Goal: Information Seeking & Learning: Learn about a topic

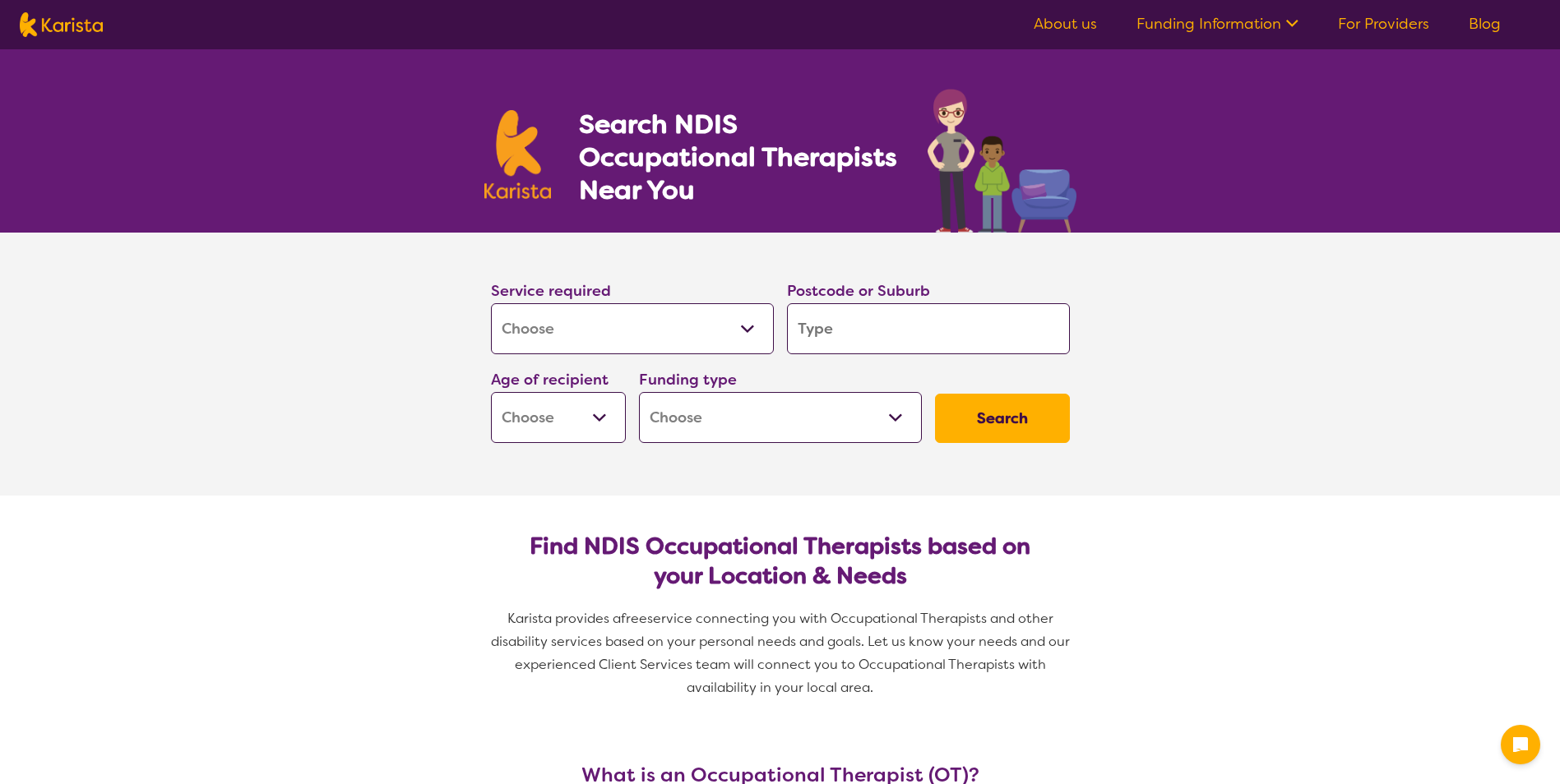
select select "[MEDICAL_DATA]"
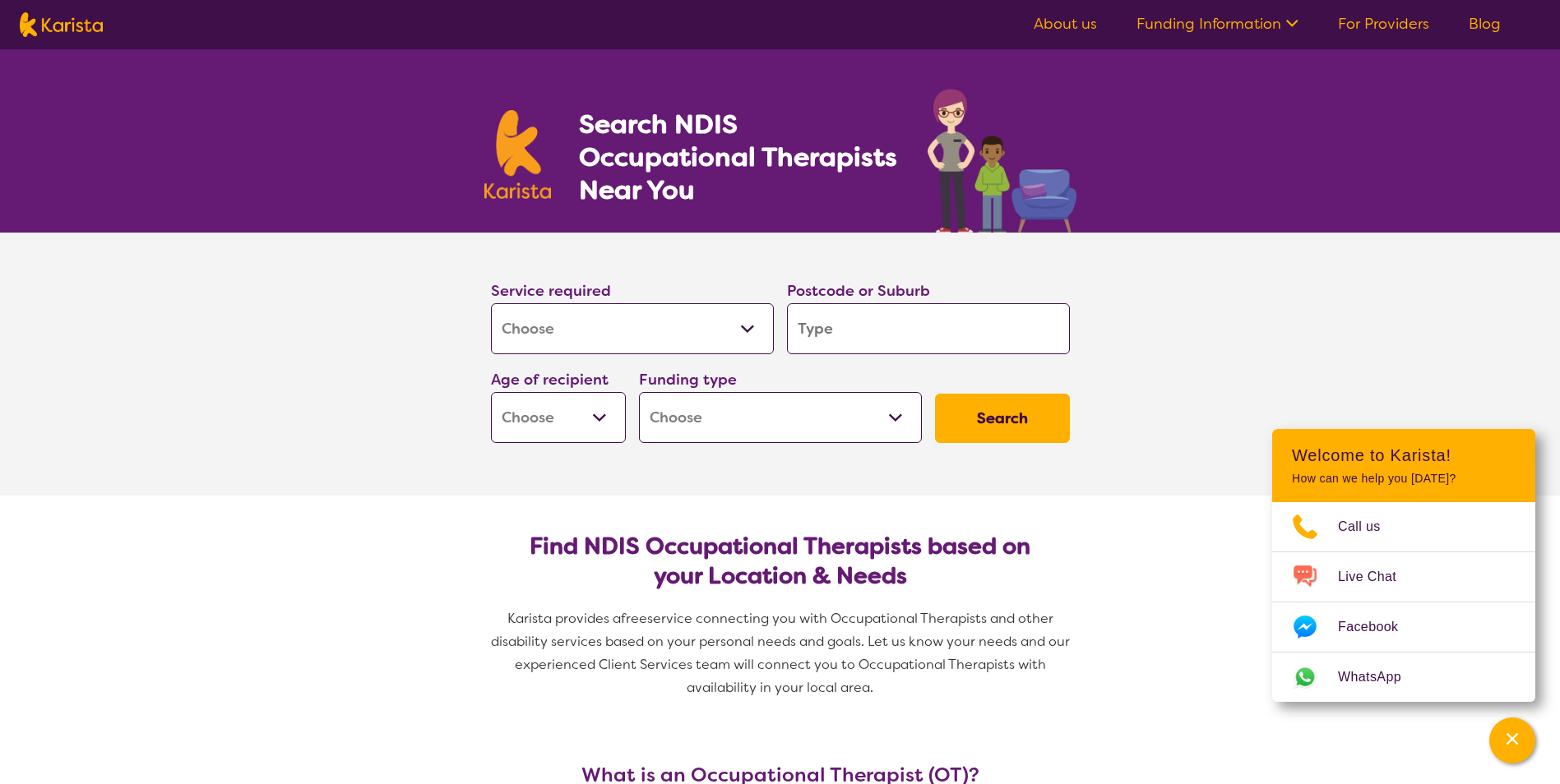
click at [817, 328] on input "search" at bounding box center [928, 329] width 283 height 51
type input "P"
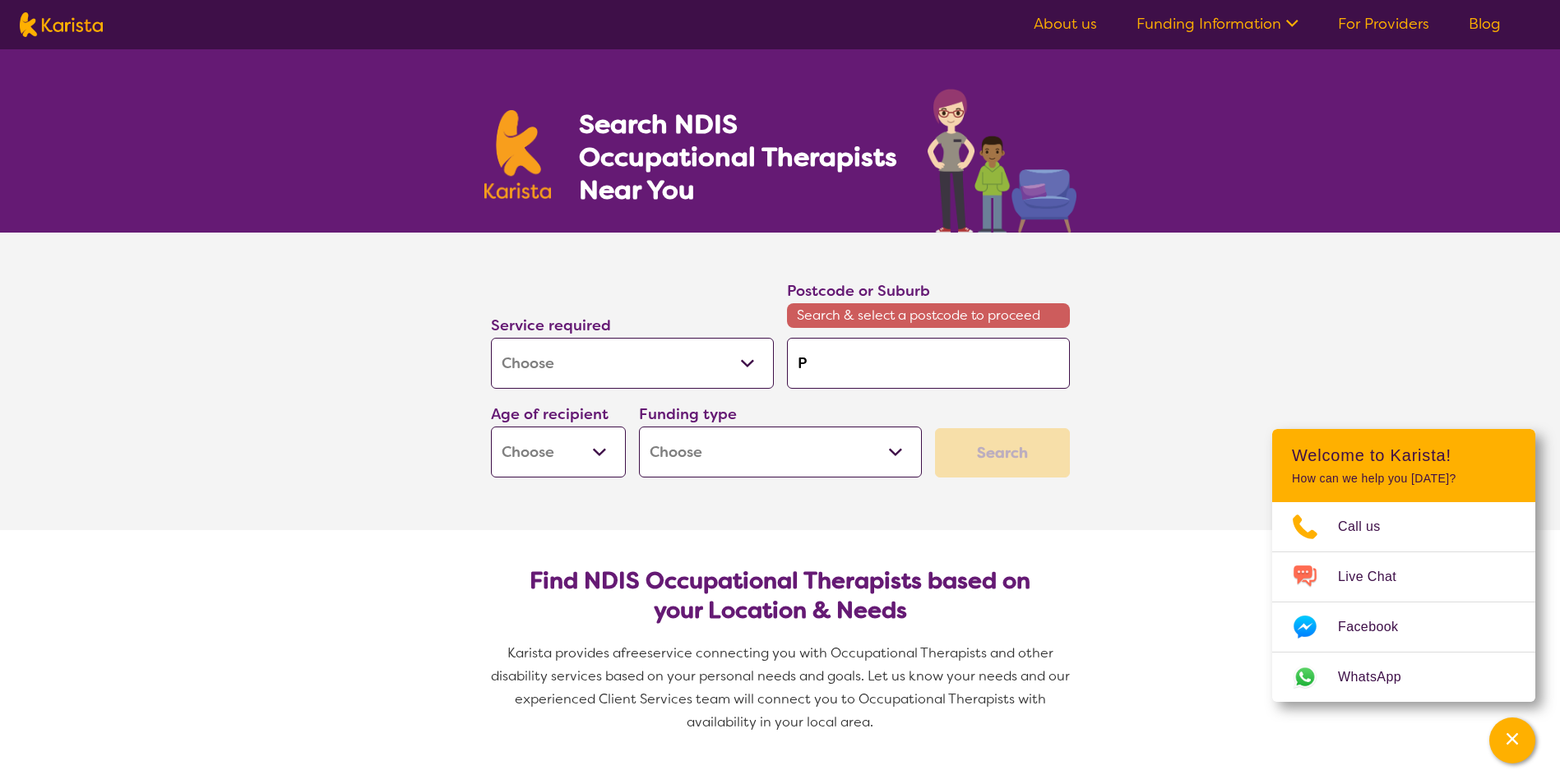
type input "Pe"
type input "Pet"
type input "[PERSON_NAME]"
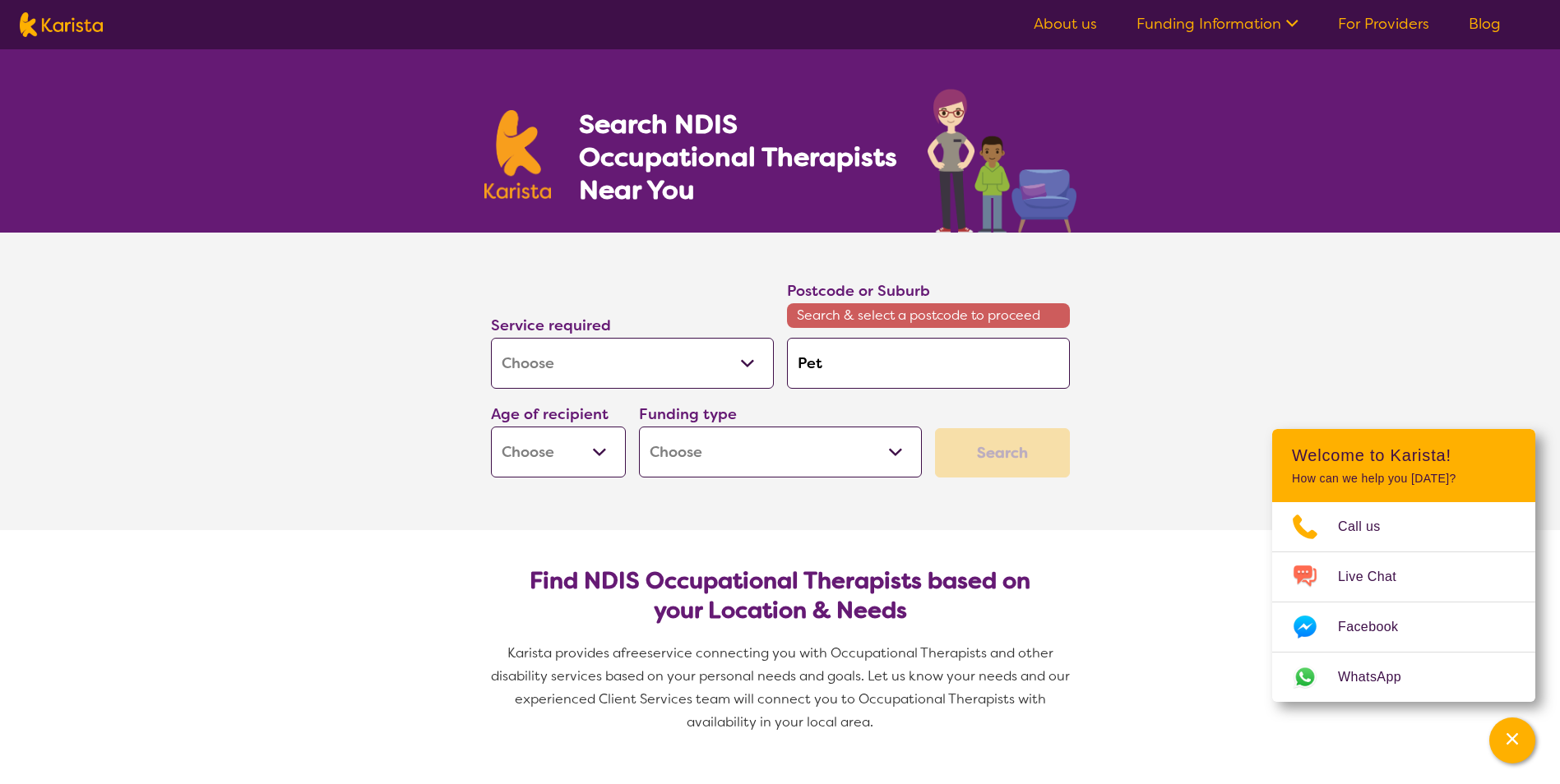
type input "[PERSON_NAME]"
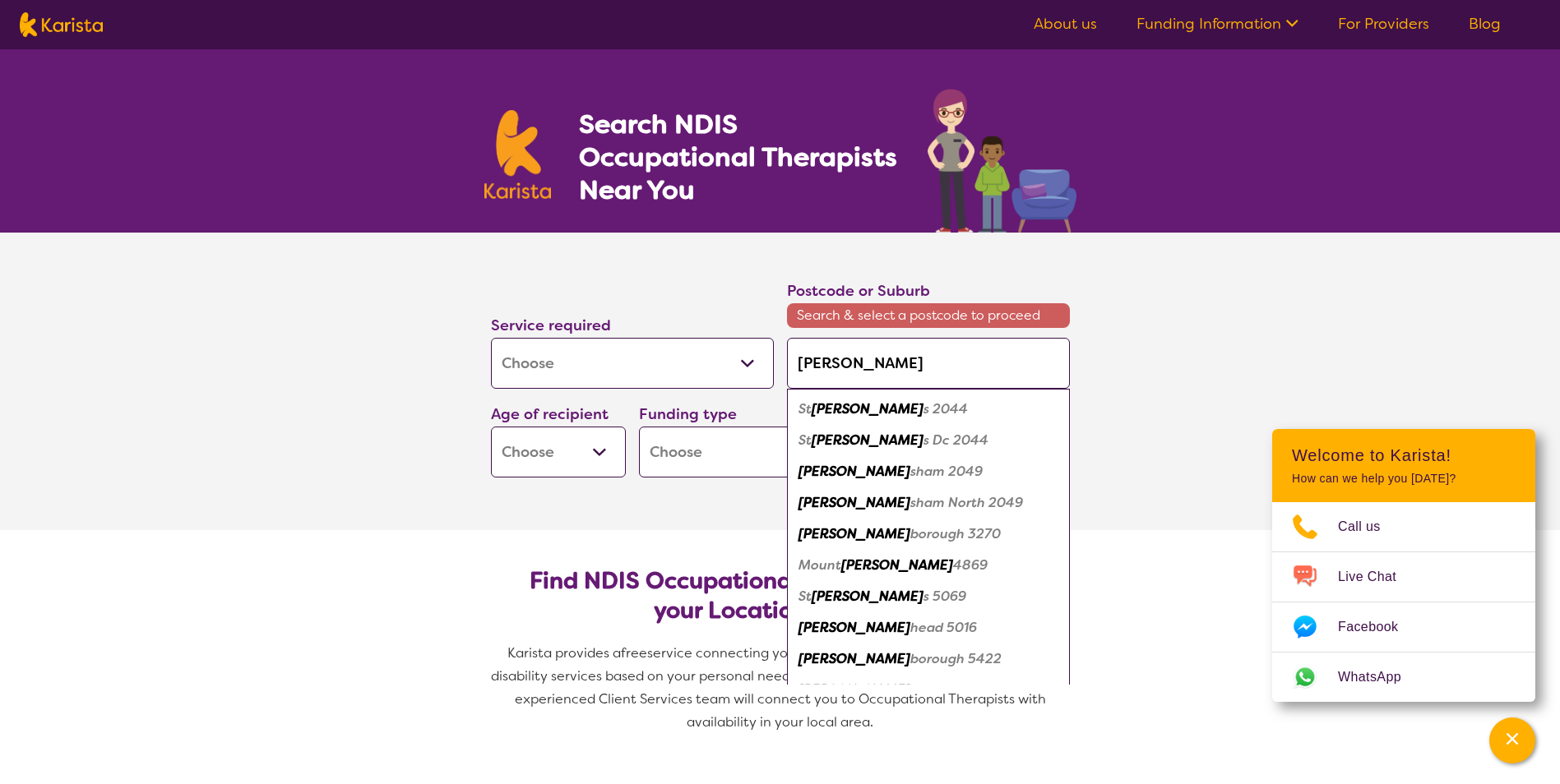
type input "Peterb"
type input "Peterbo"
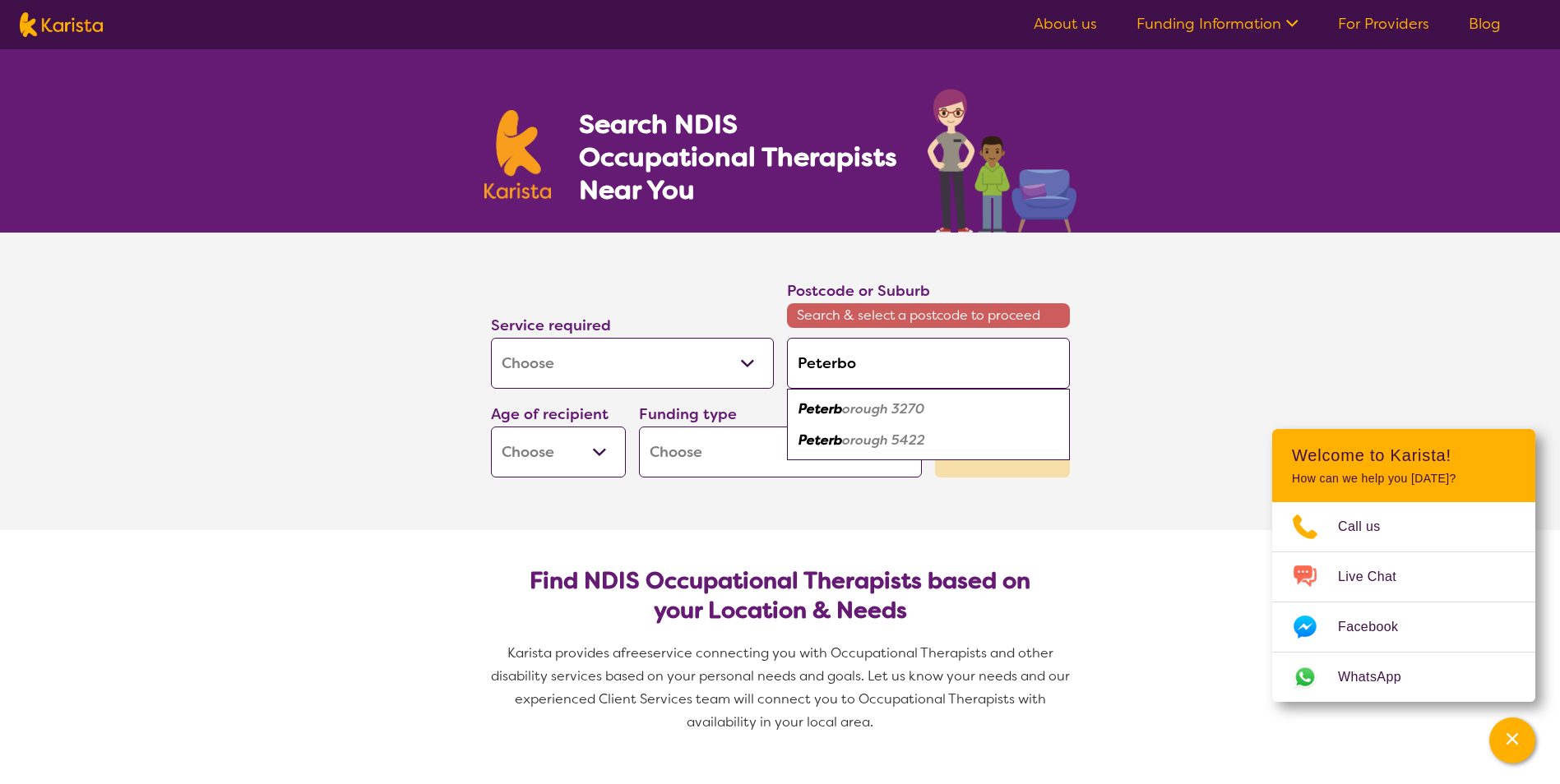
type input "Peterbor"
type input "Peterboro"
type input "Peterborou"
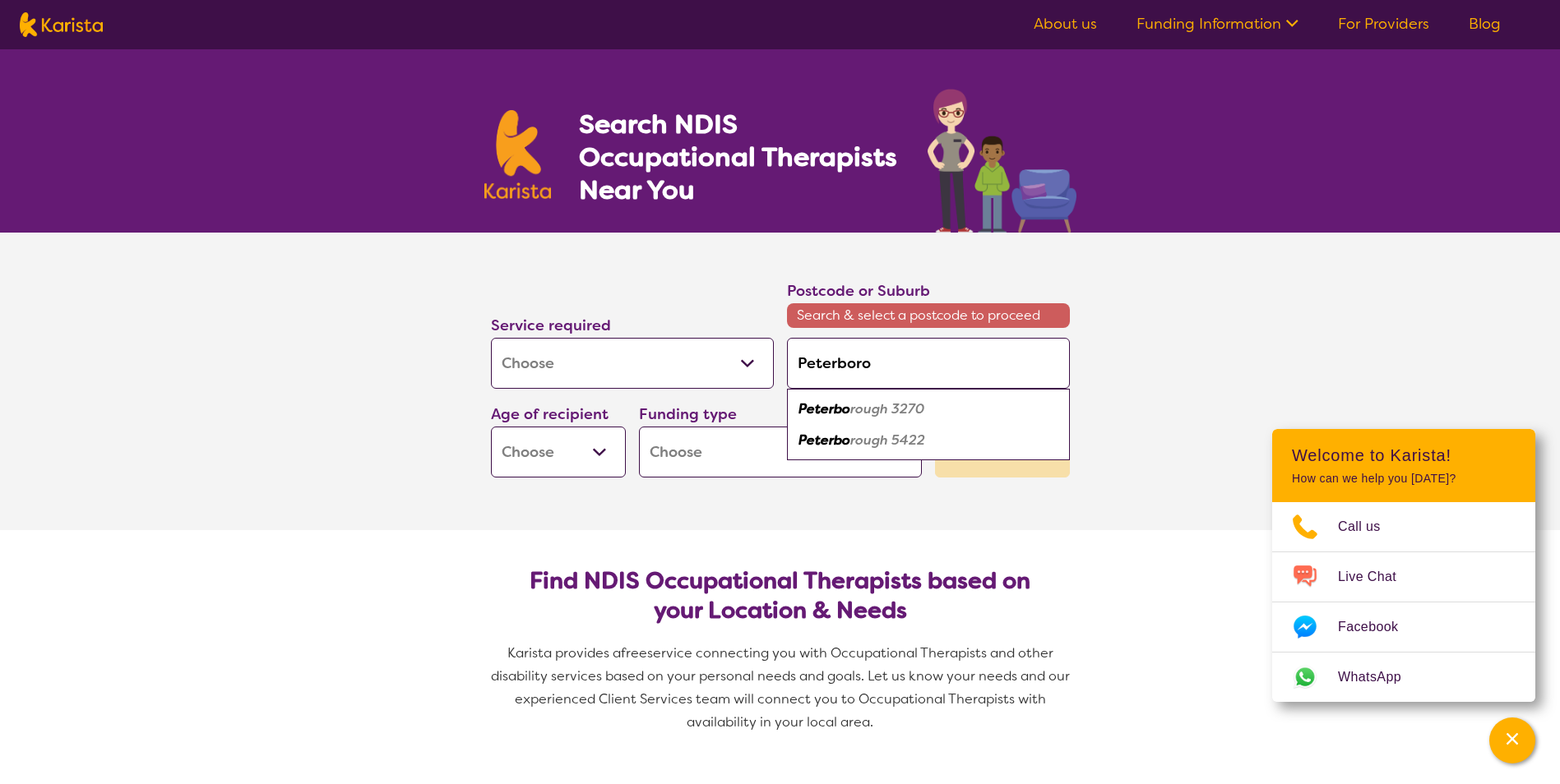
type input "Peterborou"
type input "Peterboroug"
type input "Peterborough"
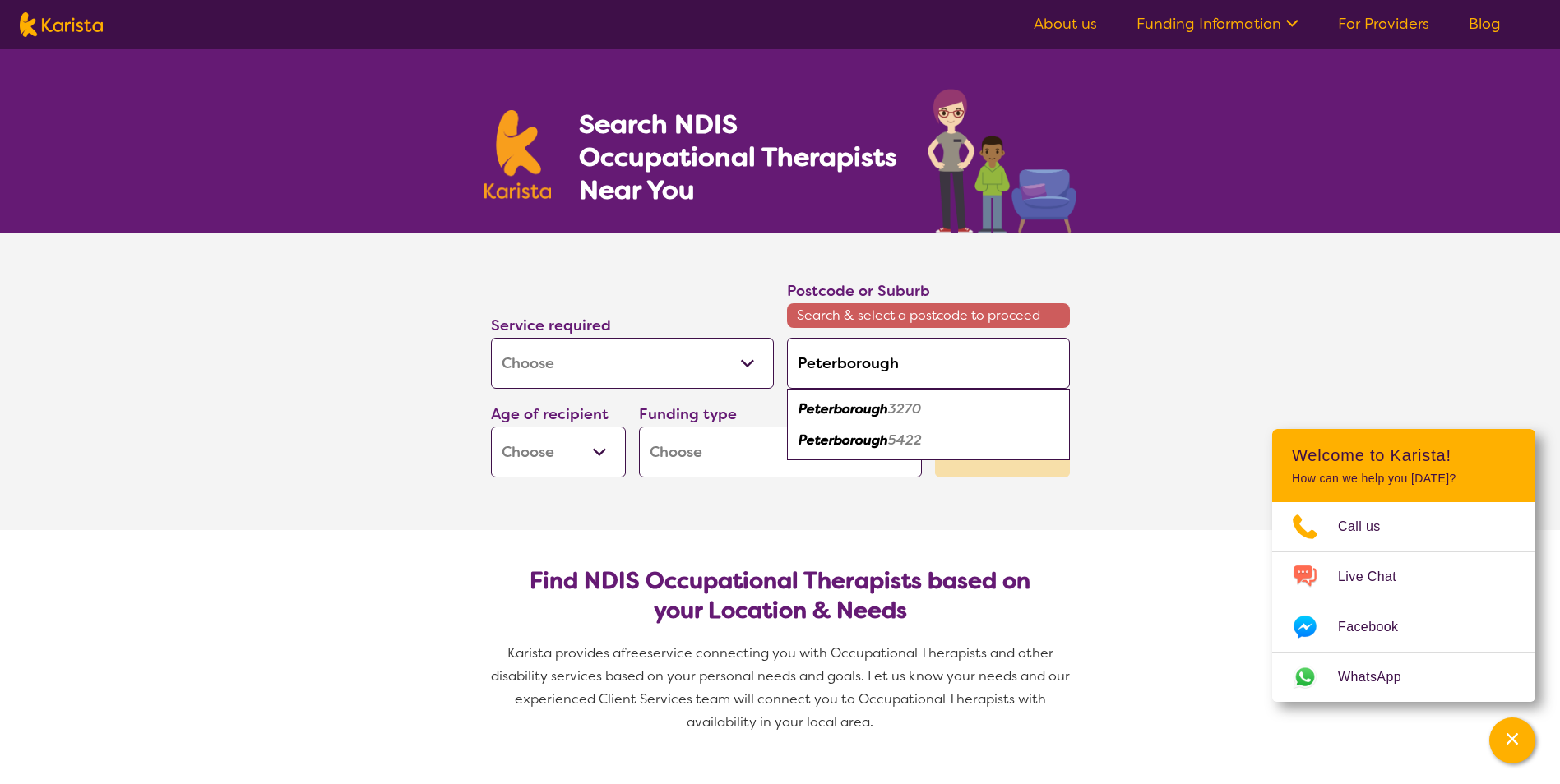
type input "Peterborough"
click at [704, 369] on select "Allied Health Assistant Assessment ([MEDICAL_DATA] or [MEDICAL_DATA]) Behaviour…" at bounding box center [632, 363] width 283 height 51
click at [491, 337] on select "Allied Health Assistant Assessment ([MEDICAL_DATA] or [MEDICAL_DATA]) Behaviour…" at bounding box center [632, 363] width 283 height 51
click at [604, 451] on select "Early Childhood - 0 to 9 Child - 10 to 11 Adolescent - 12 to 17 Adult - 18 to 6…" at bounding box center [558, 452] width 135 height 51
select select "AD"
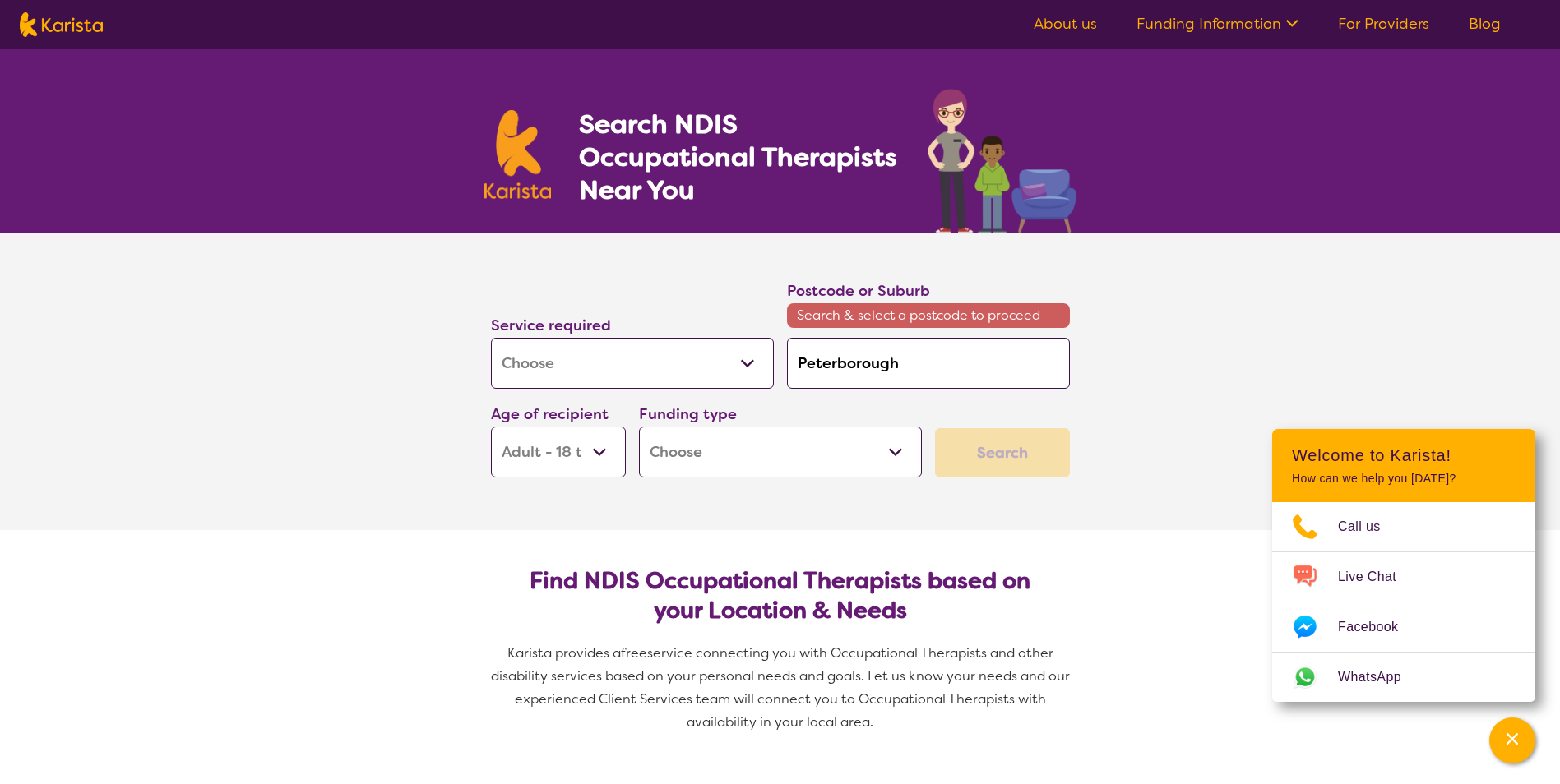
click at [491, 427] on select "Early Childhood - 0 to 9 Child - 10 to 11 Adolescent - 12 to 17 Adult - 18 to 6…" at bounding box center [558, 452] width 135 height 51
select select "AD"
click at [899, 454] on select "Home Care Package (HCP) National Disability Insurance Scheme (NDIS) I don't know" at bounding box center [780, 452] width 283 height 51
select select "NDIS"
click at [639, 427] on select "Home Care Package (HCP) National Disability Insurance Scheme (NDIS) I don't know" at bounding box center [780, 452] width 283 height 51
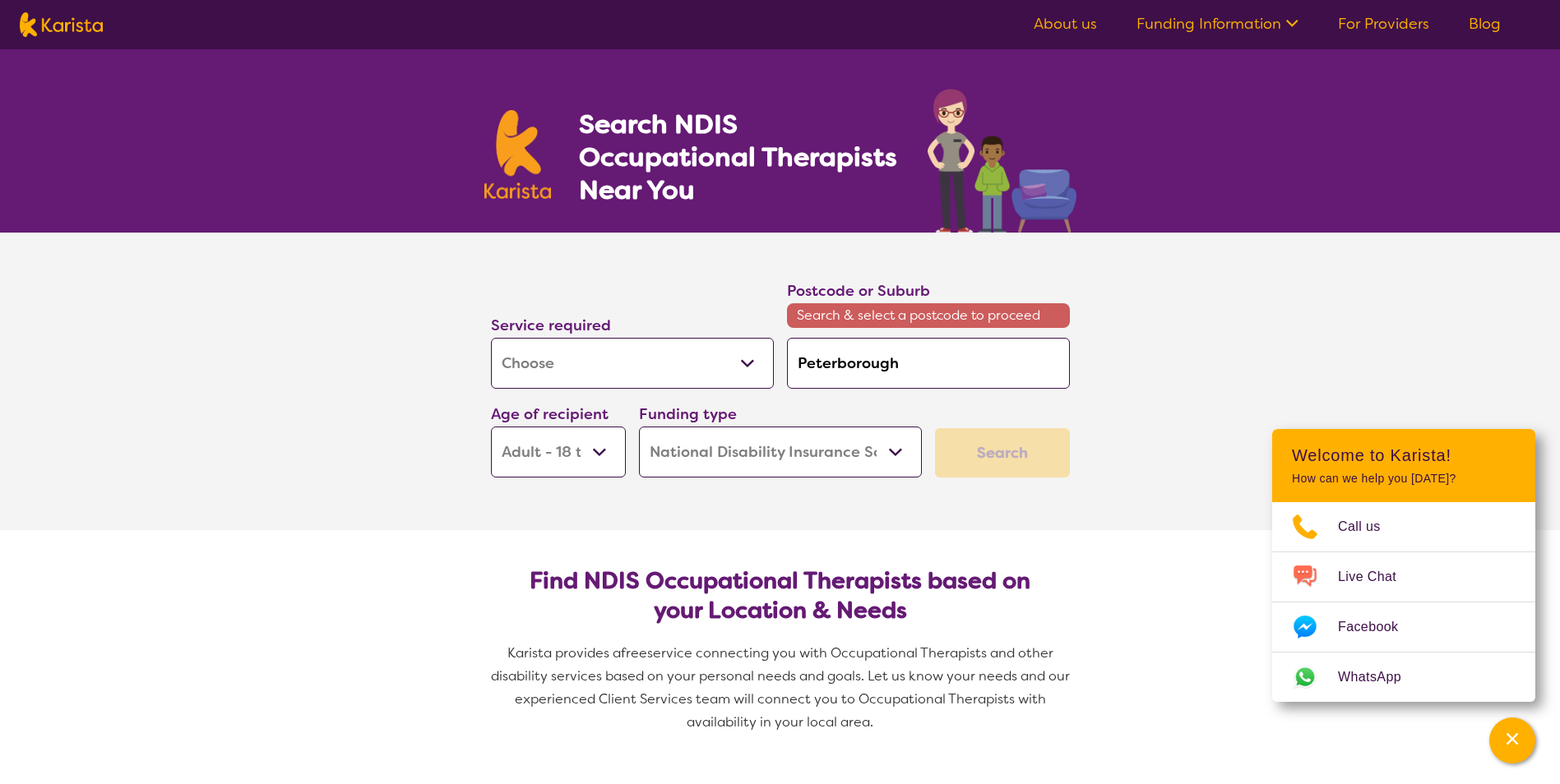
select select "NDIS"
click at [1006, 447] on div "Search" at bounding box center [1002, 453] width 135 height 49
click at [951, 364] on input "Peterborough" at bounding box center [928, 363] width 283 height 51
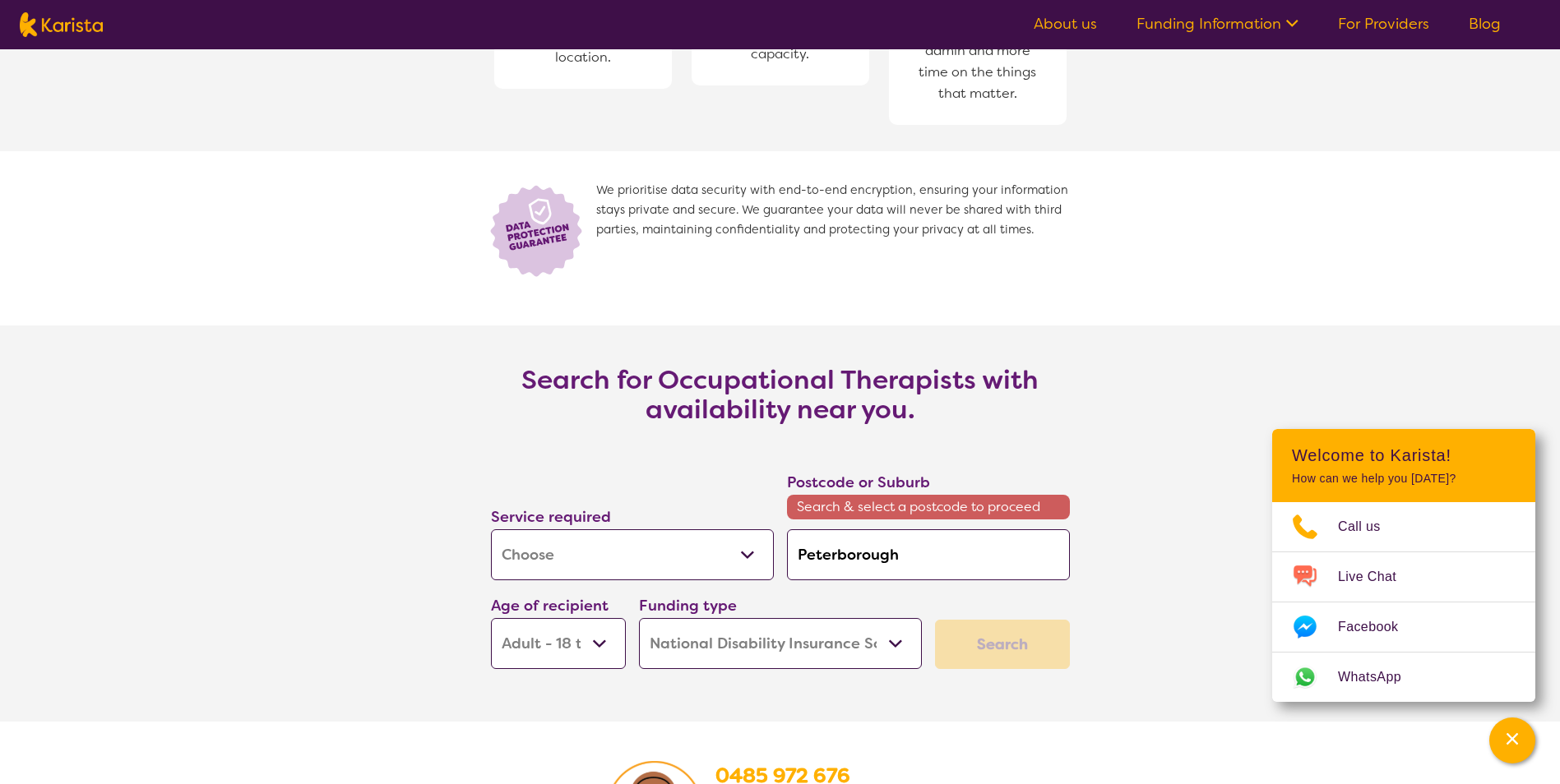
scroll to position [2220, 0]
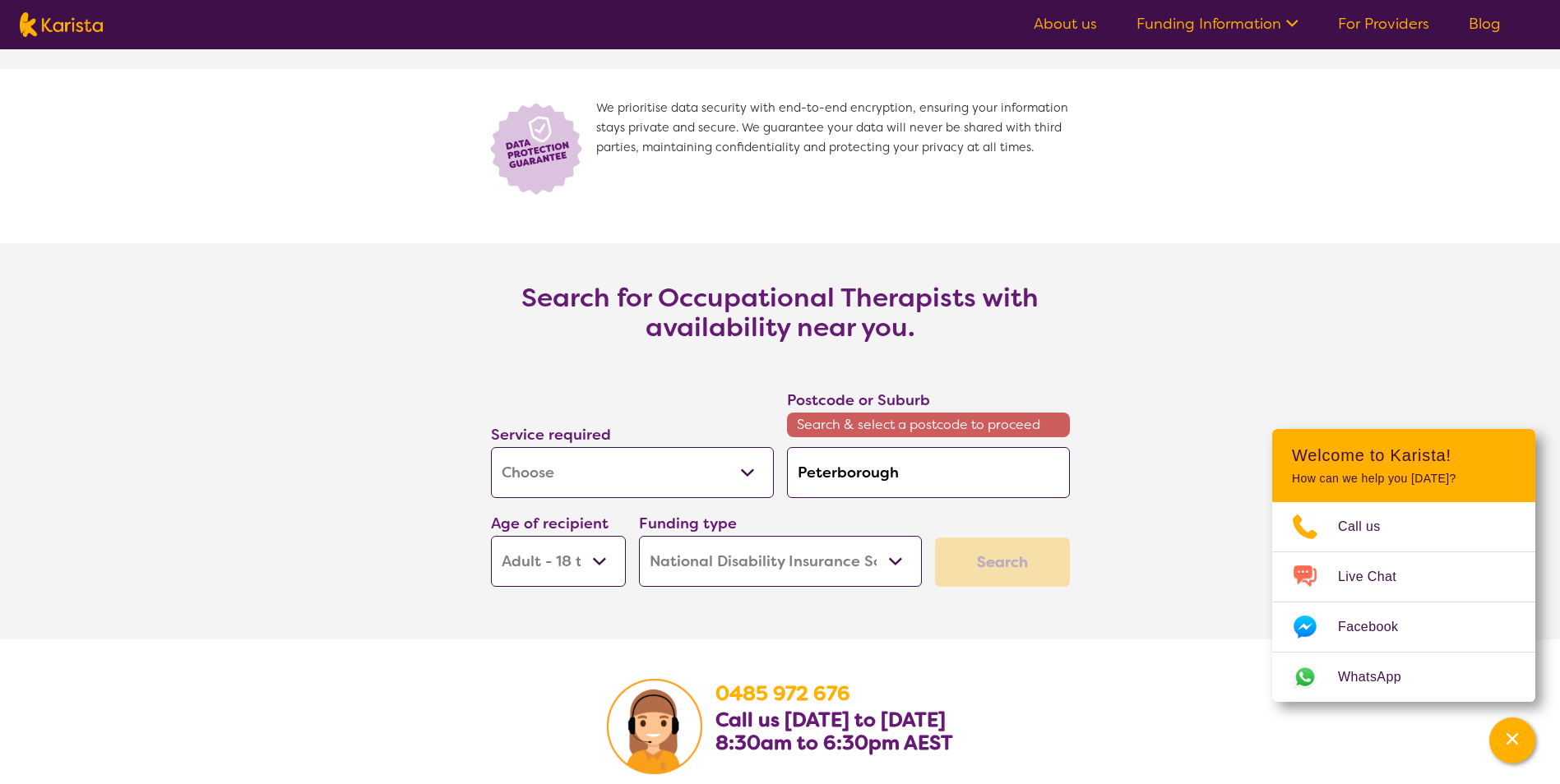
click at [909, 473] on input "Peterborough" at bounding box center [928, 472] width 283 height 51
click at [934, 471] on input "Peterborough" at bounding box center [928, 472] width 283 height 51
type input "Peterboroug"
type input "Peterborou"
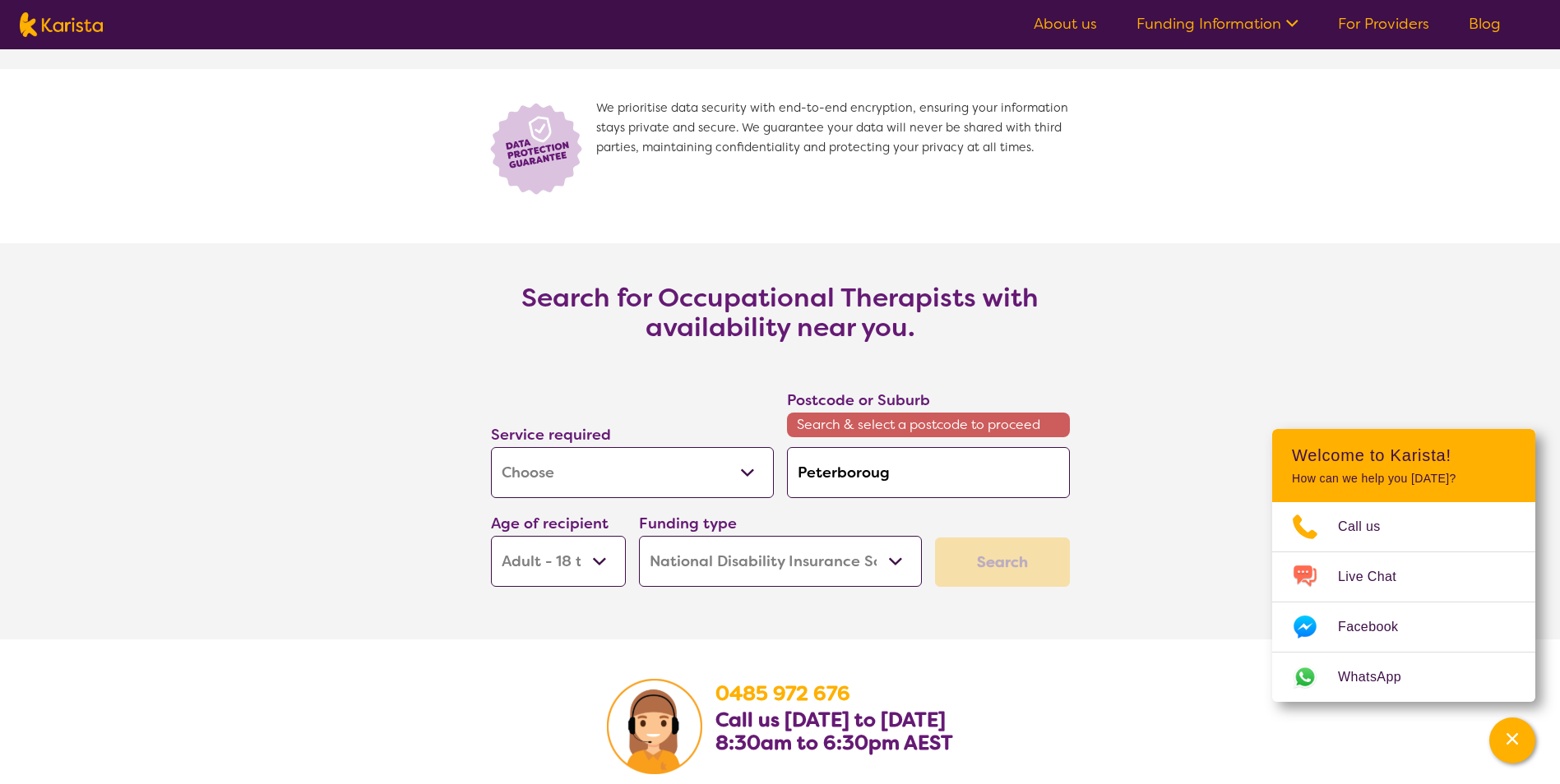
type input "Peterborou"
type input "Peterboro"
type input "Peterbor"
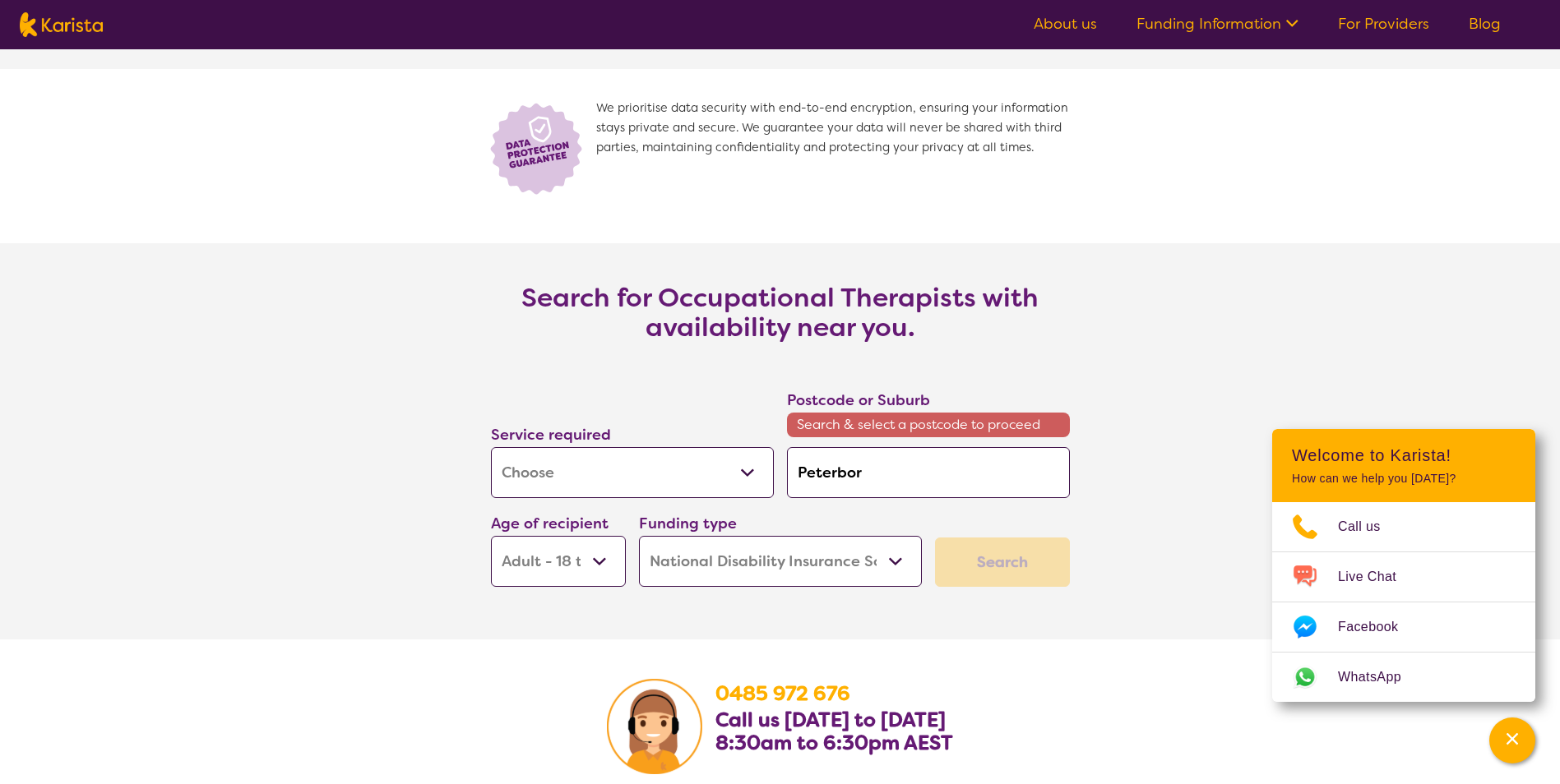
type input "Peterbo"
type input "Peterb"
type input "[PERSON_NAME]"
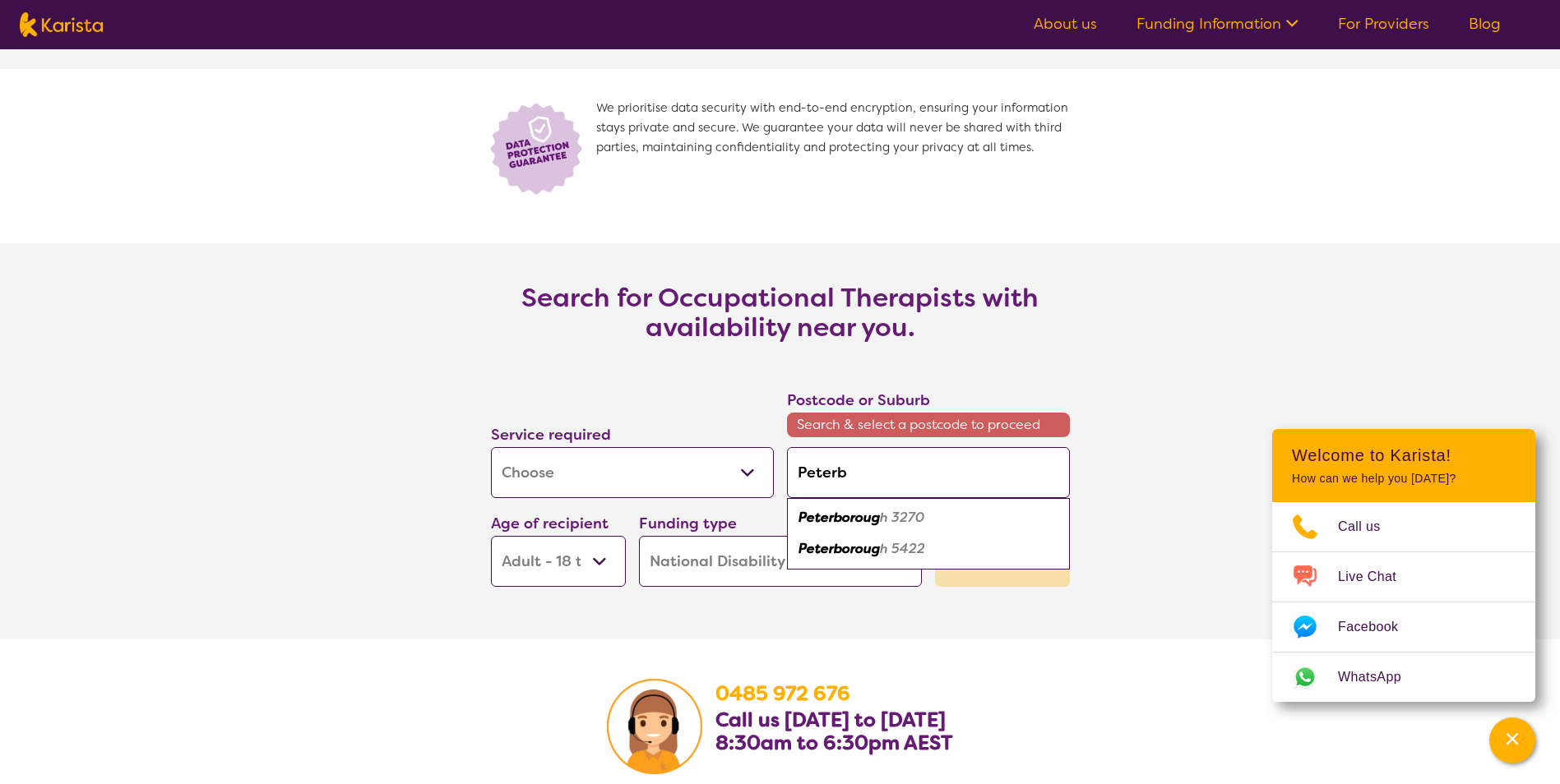
type input "[PERSON_NAME]"
type input "Pet"
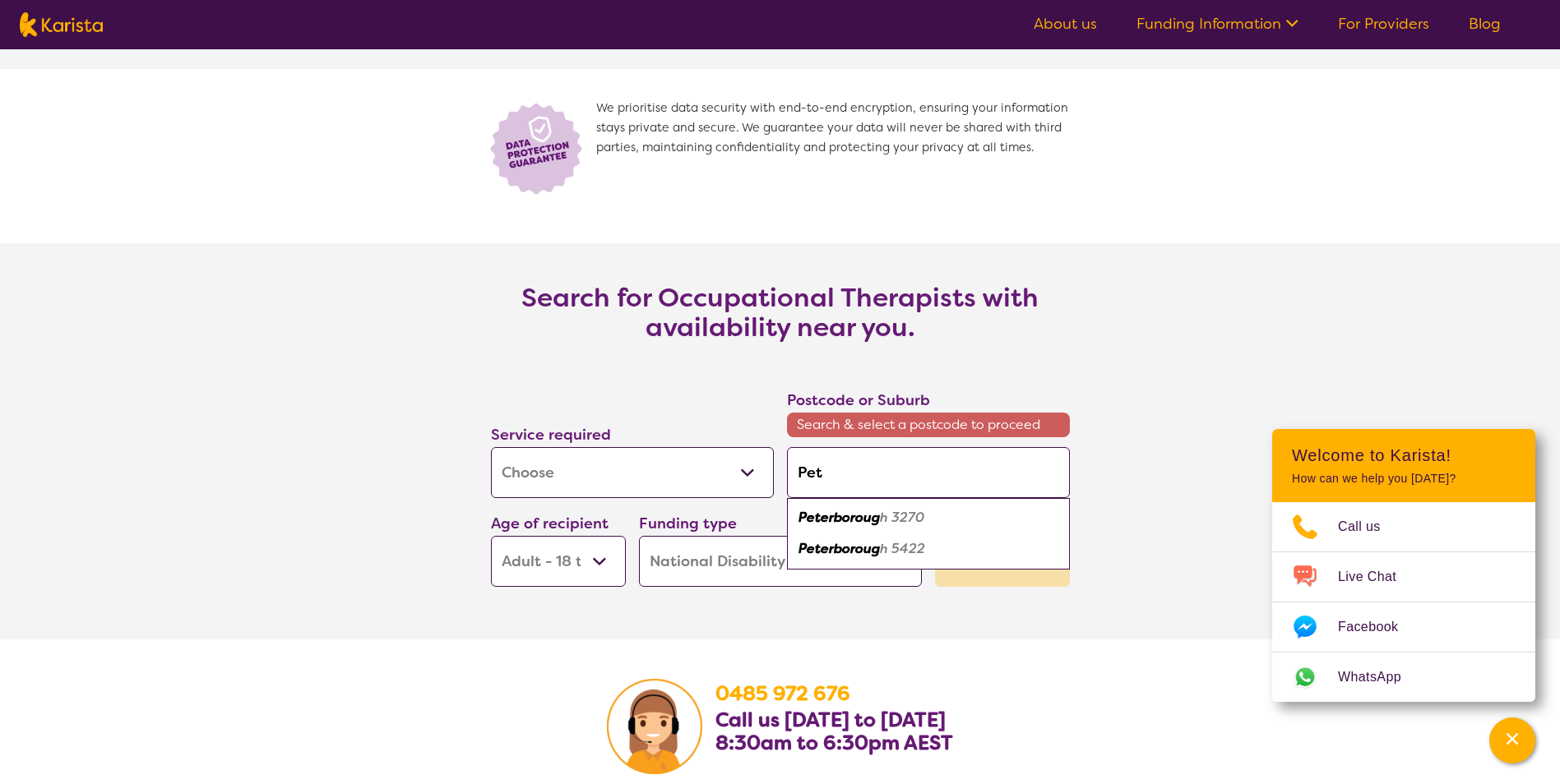
type input "Pe"
type input "P"
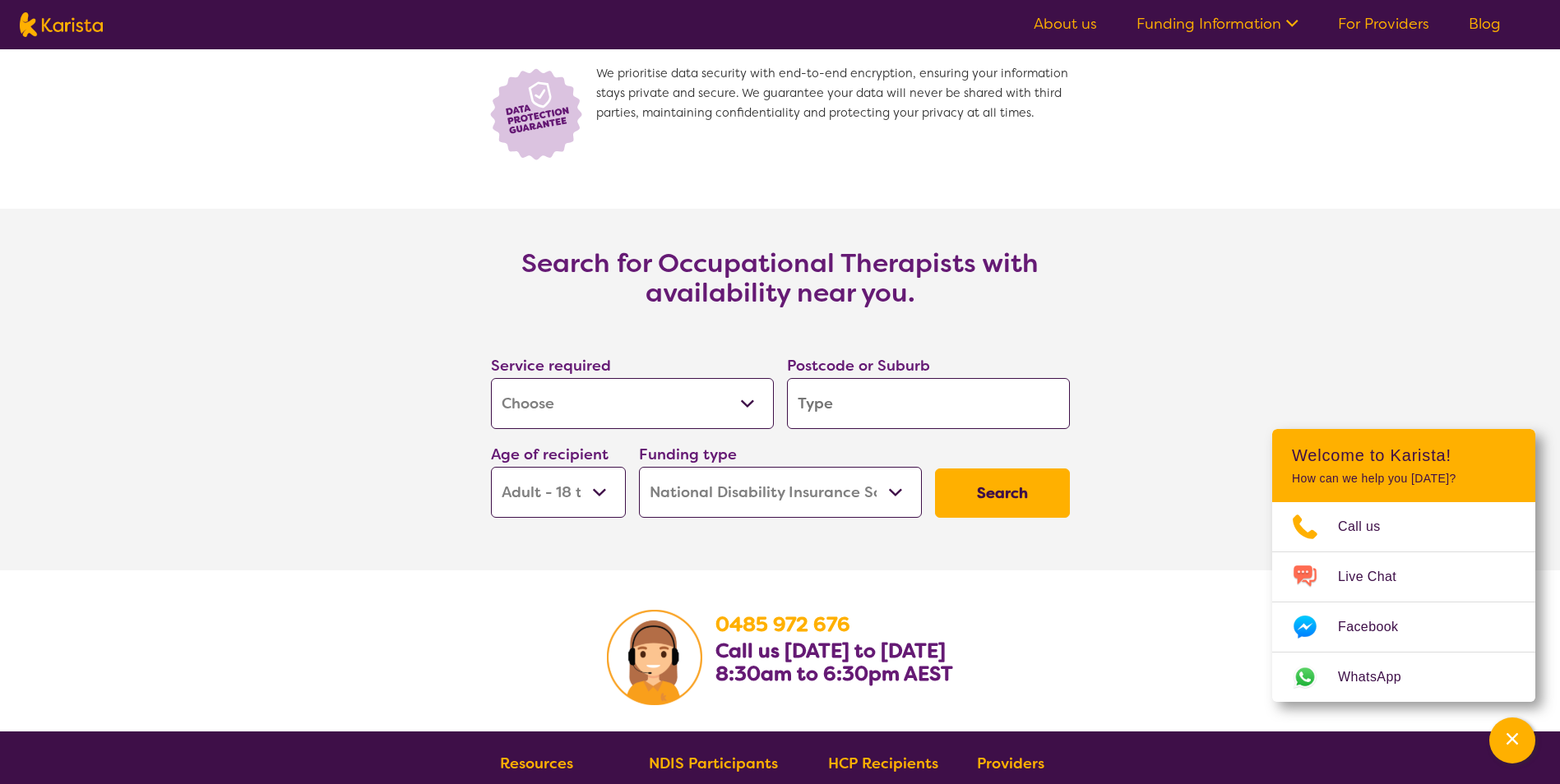
scroll to position [2185, 0]
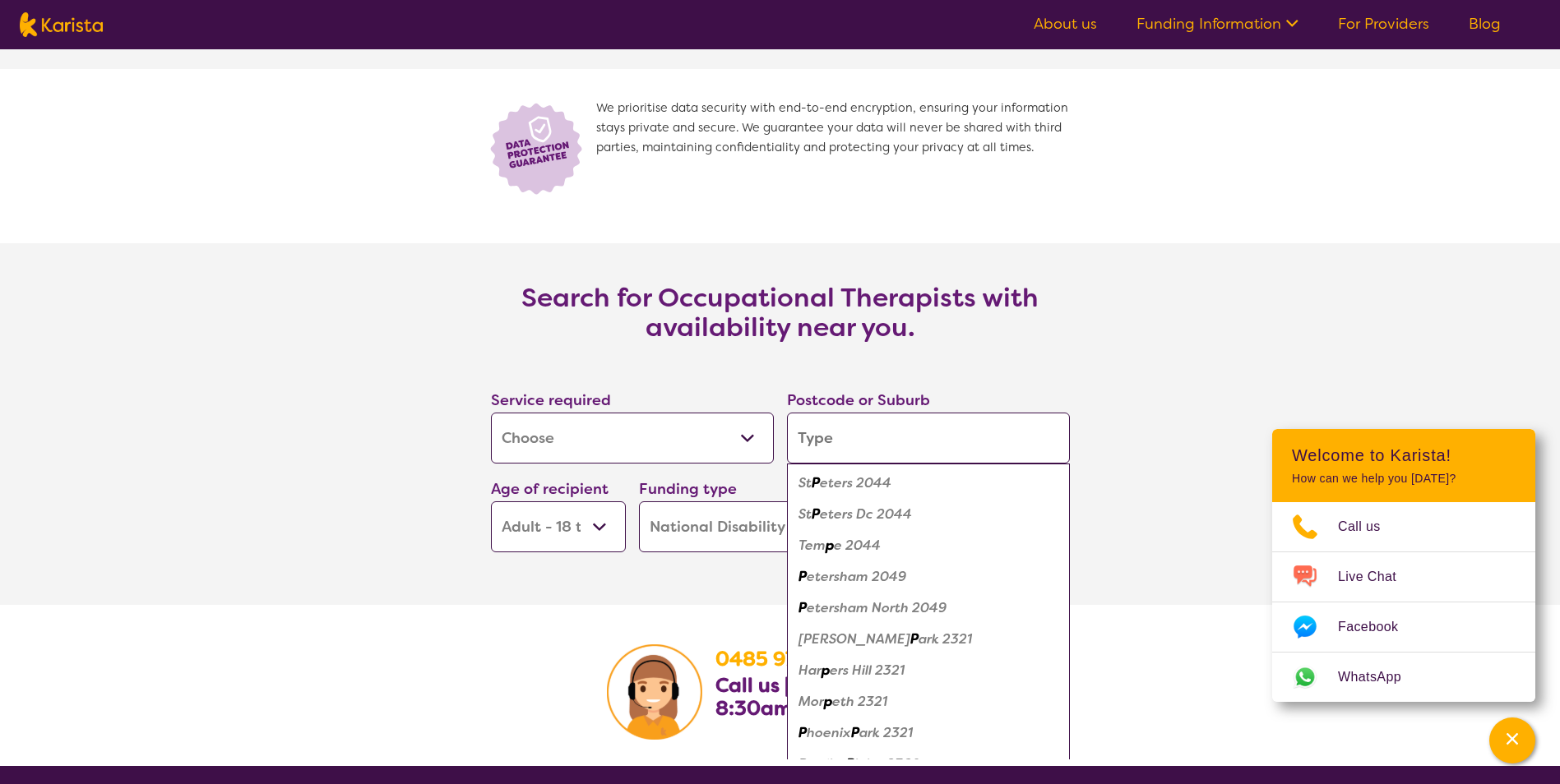
type input "5"
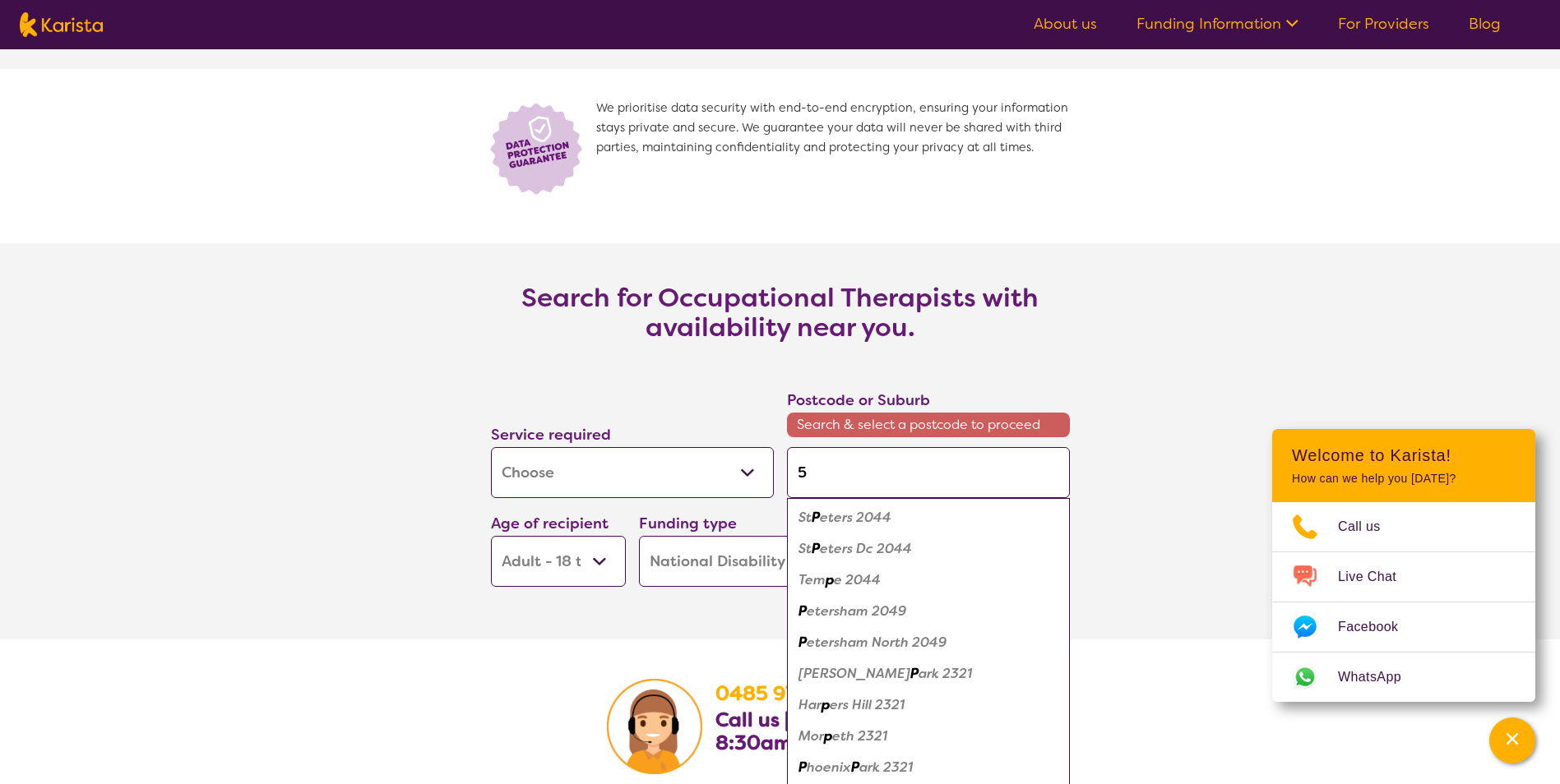
type input "54"
type input "542"
type input "5422"
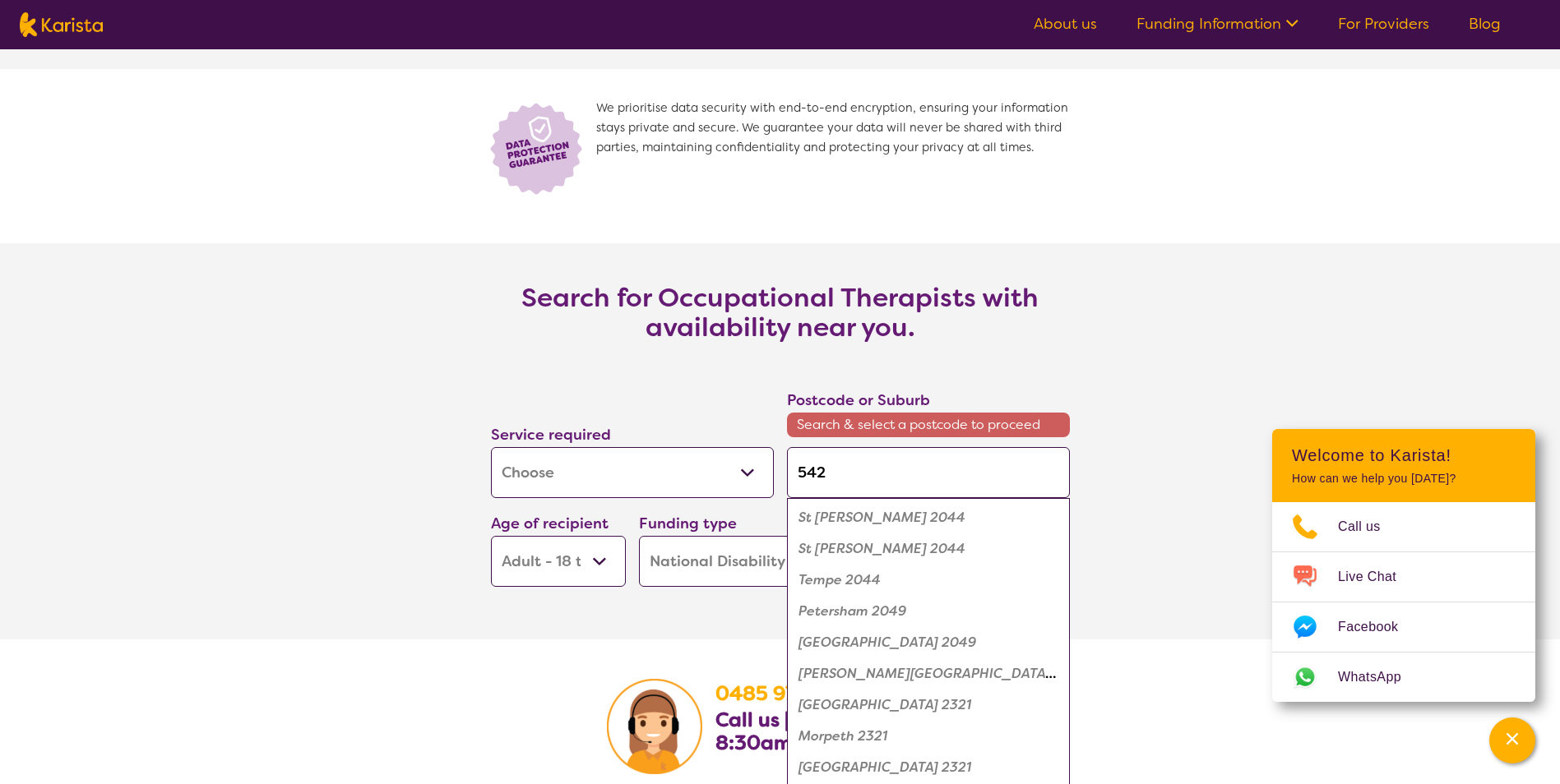
type input "5422"
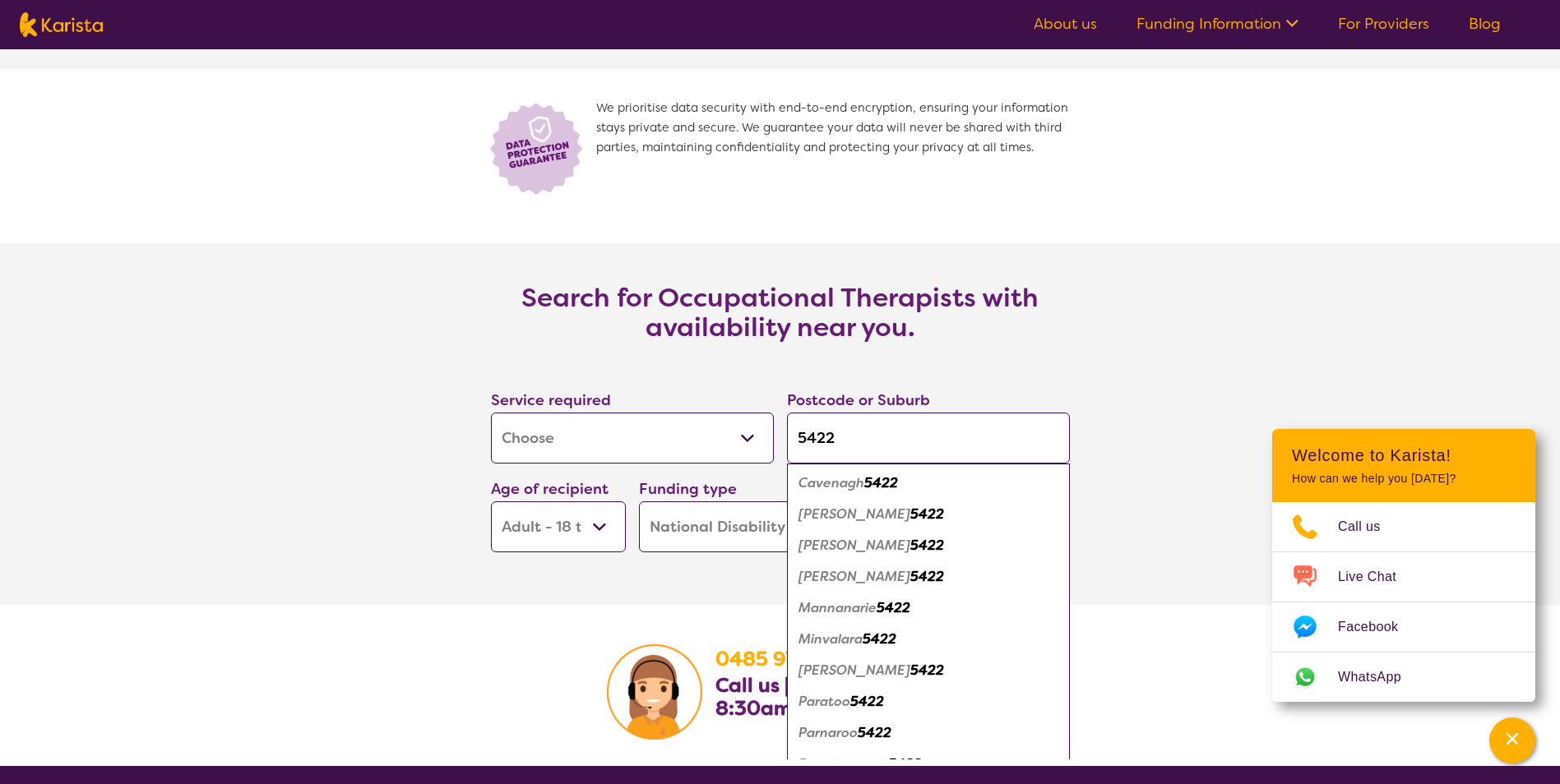
type input "5422"
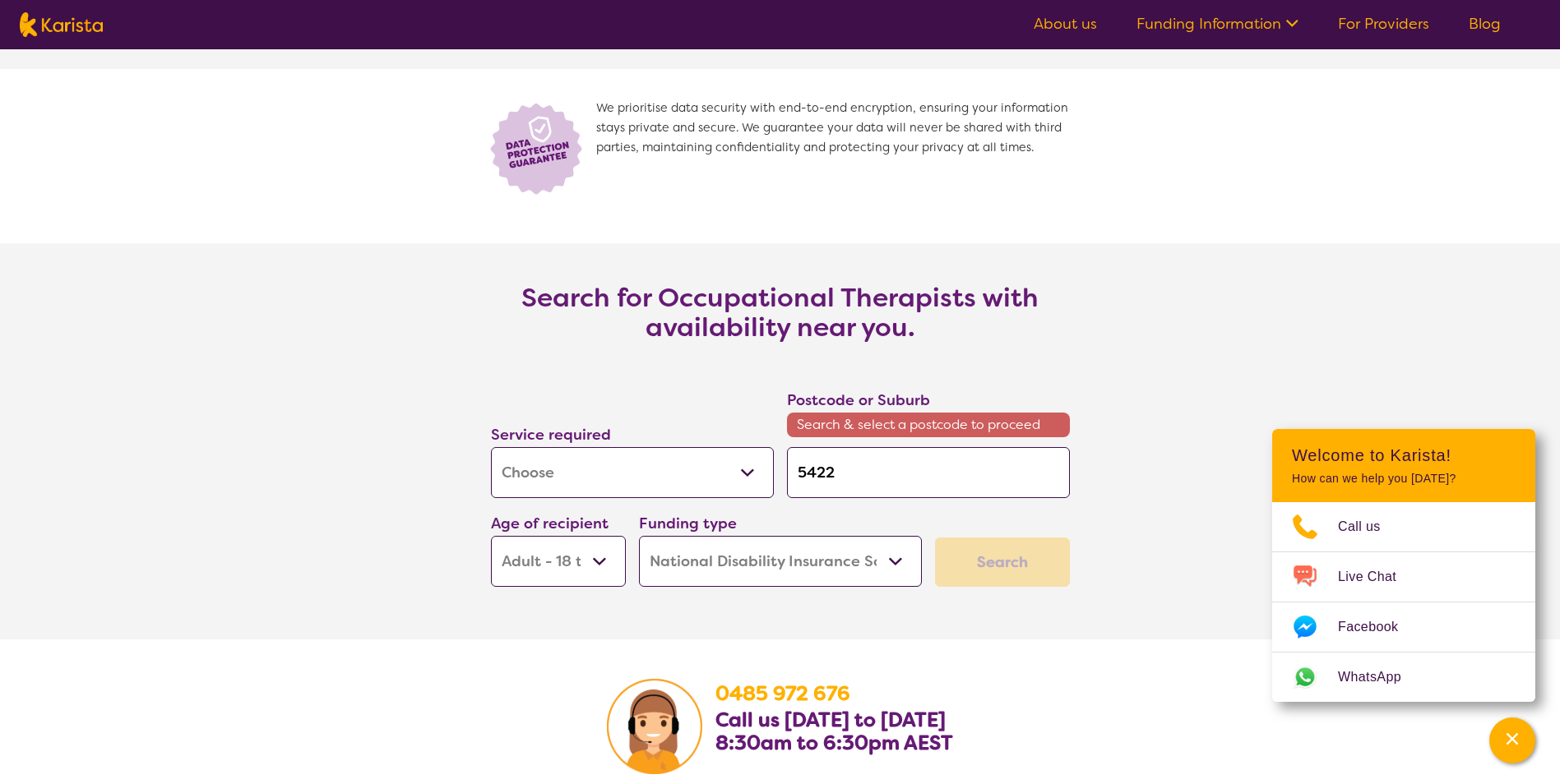
click at [801, 472] on input "5422" at bounding box center [928, 472] width 283 height 51
type input "s5422"
type input "sa5422"
click at [884, 472] on input "sa5422" at bounding box center [928, 472] width 283 height 51
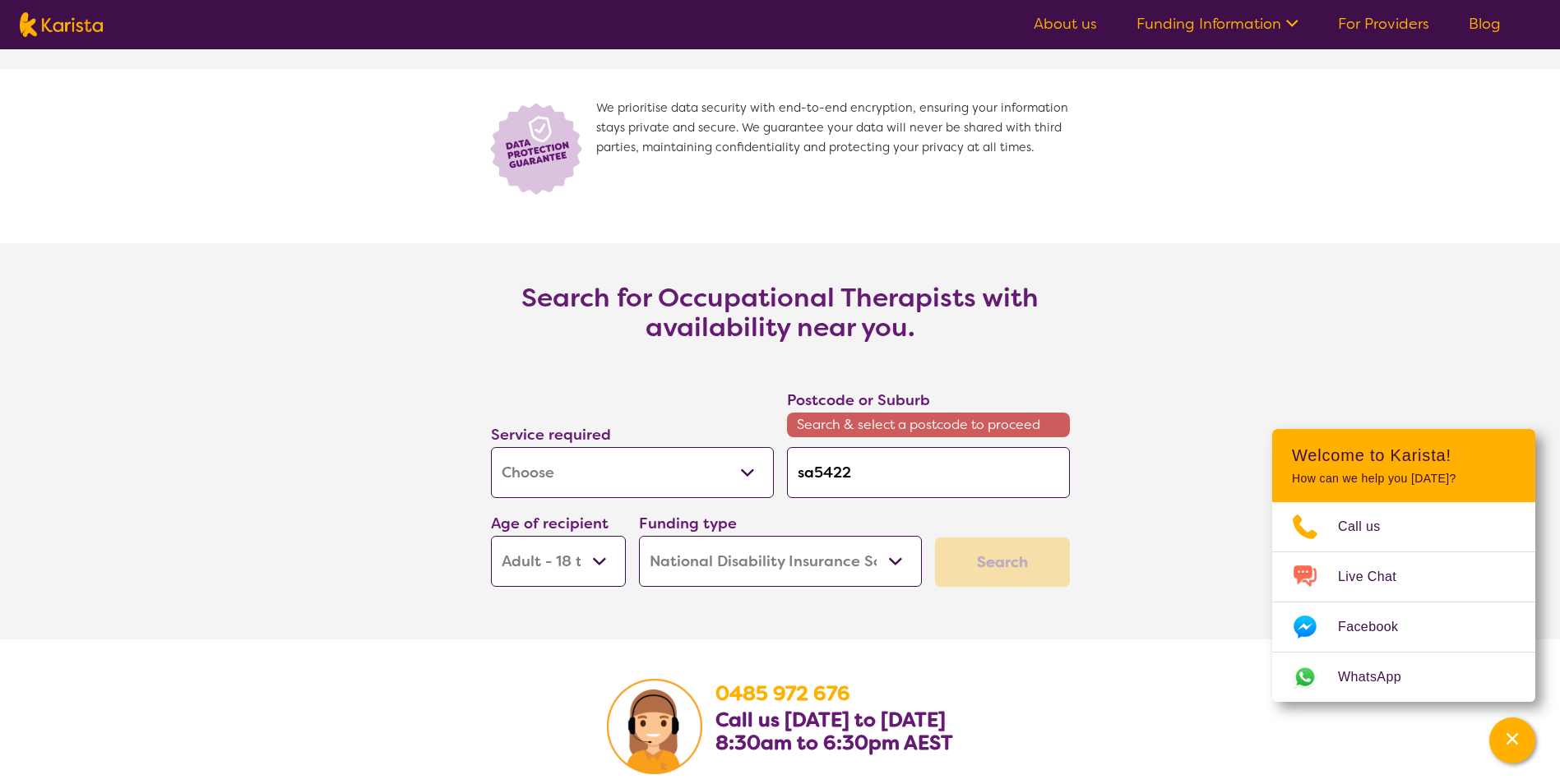
type input "sa5422"
drag, startPoint x: 861, startPoint y: 470, endPoint x: 882, endPoint y: 488, distance: 27.7
click at [781, 474] on div "Postcode or Suburb Search & select a postcode to proceed sa5422" at bounding box center [929, 443] width 296 height 124
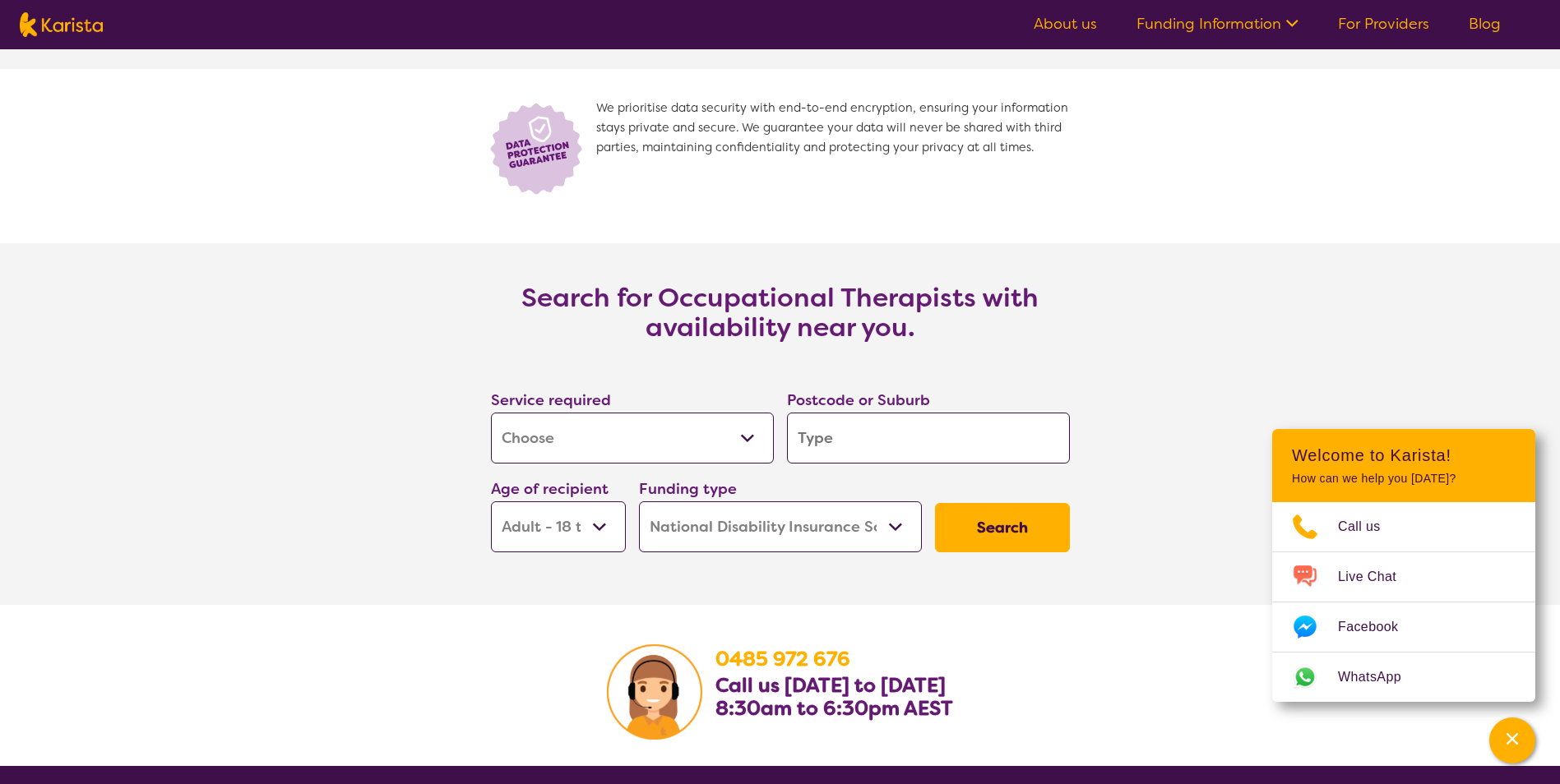
type input "P"
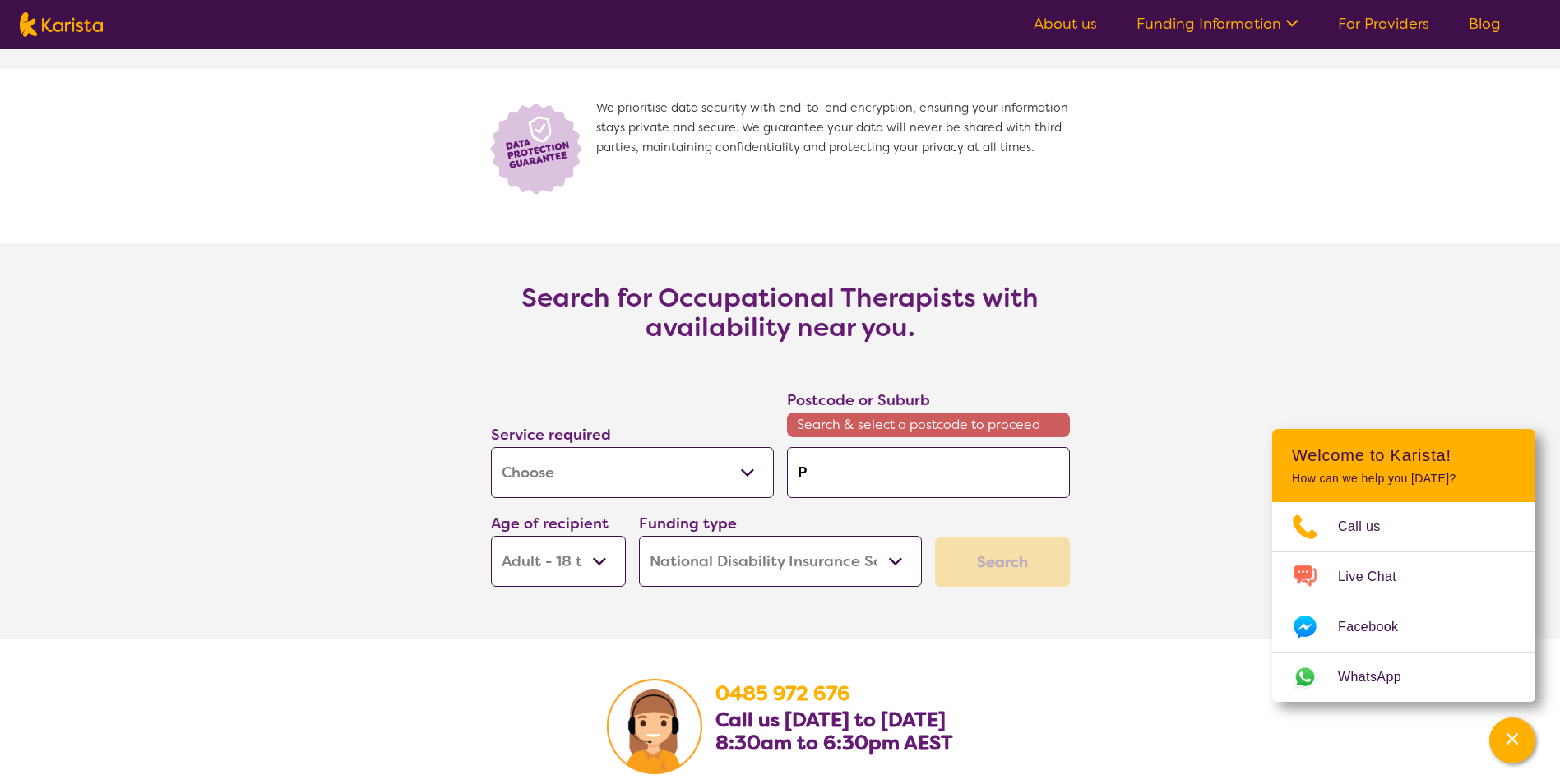
type input "Pe"
type input "Pet"
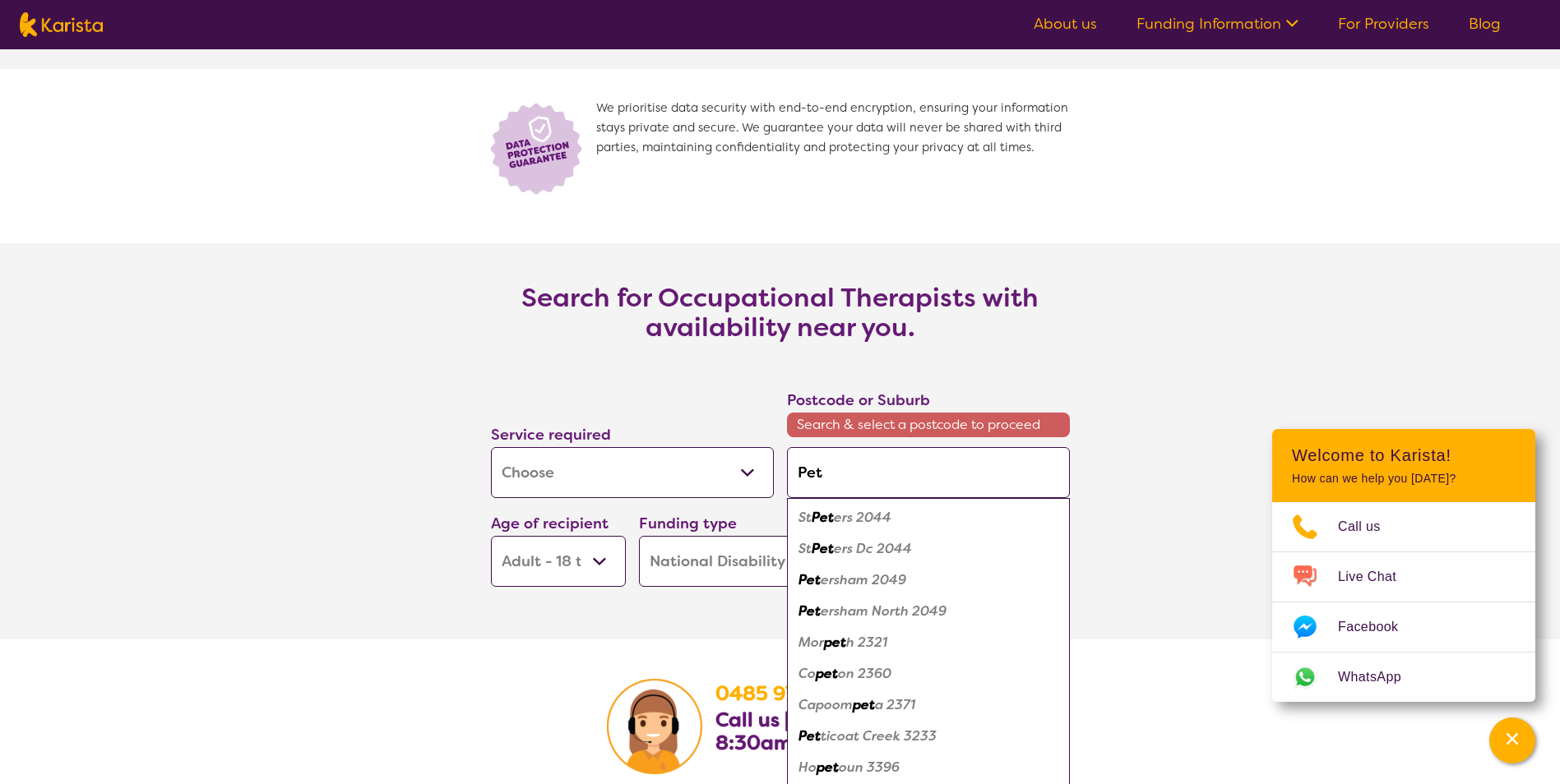
type input "[PERSON_NAME]"
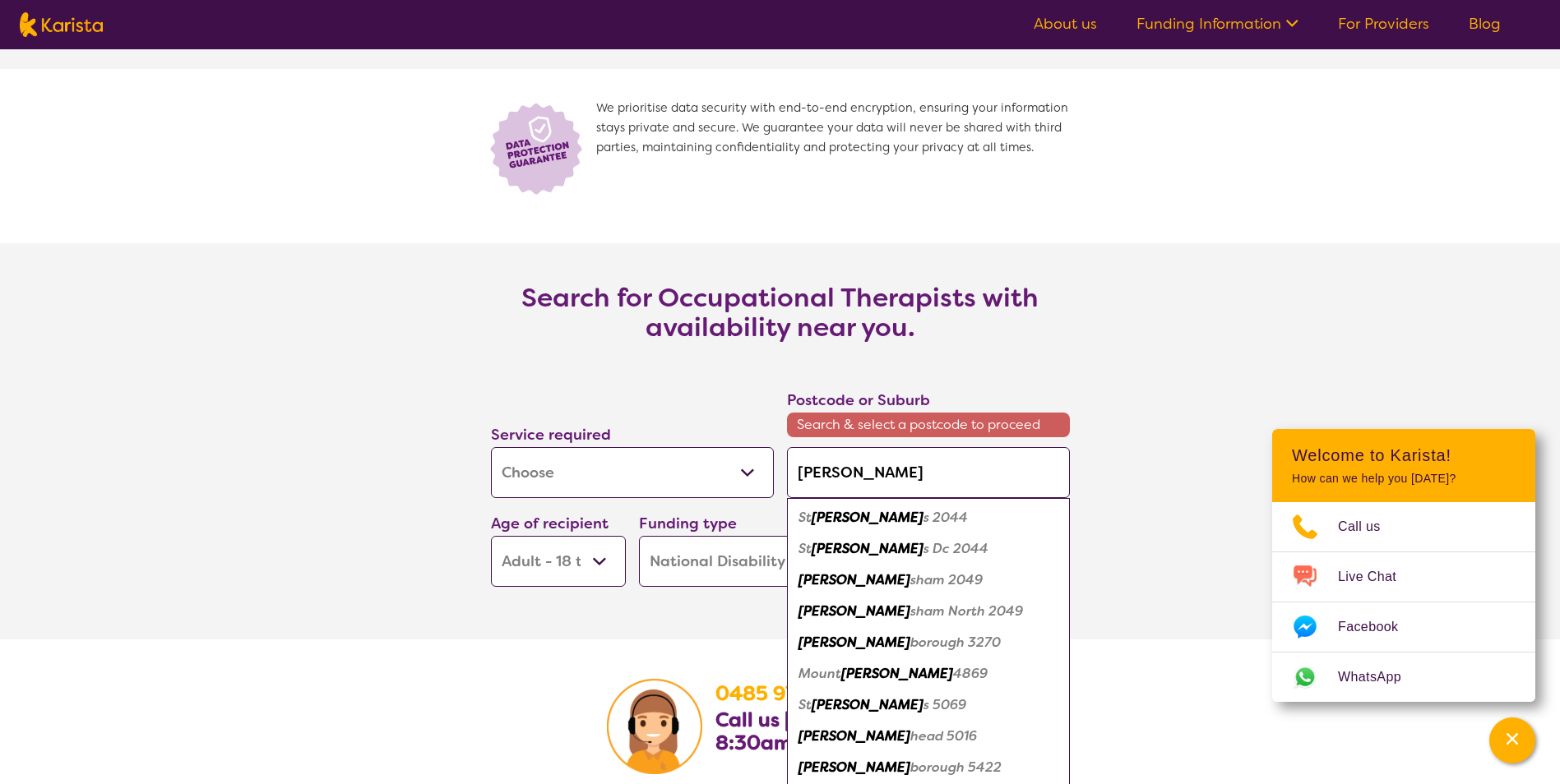
type input "Peterb"
type input "Peterbo"
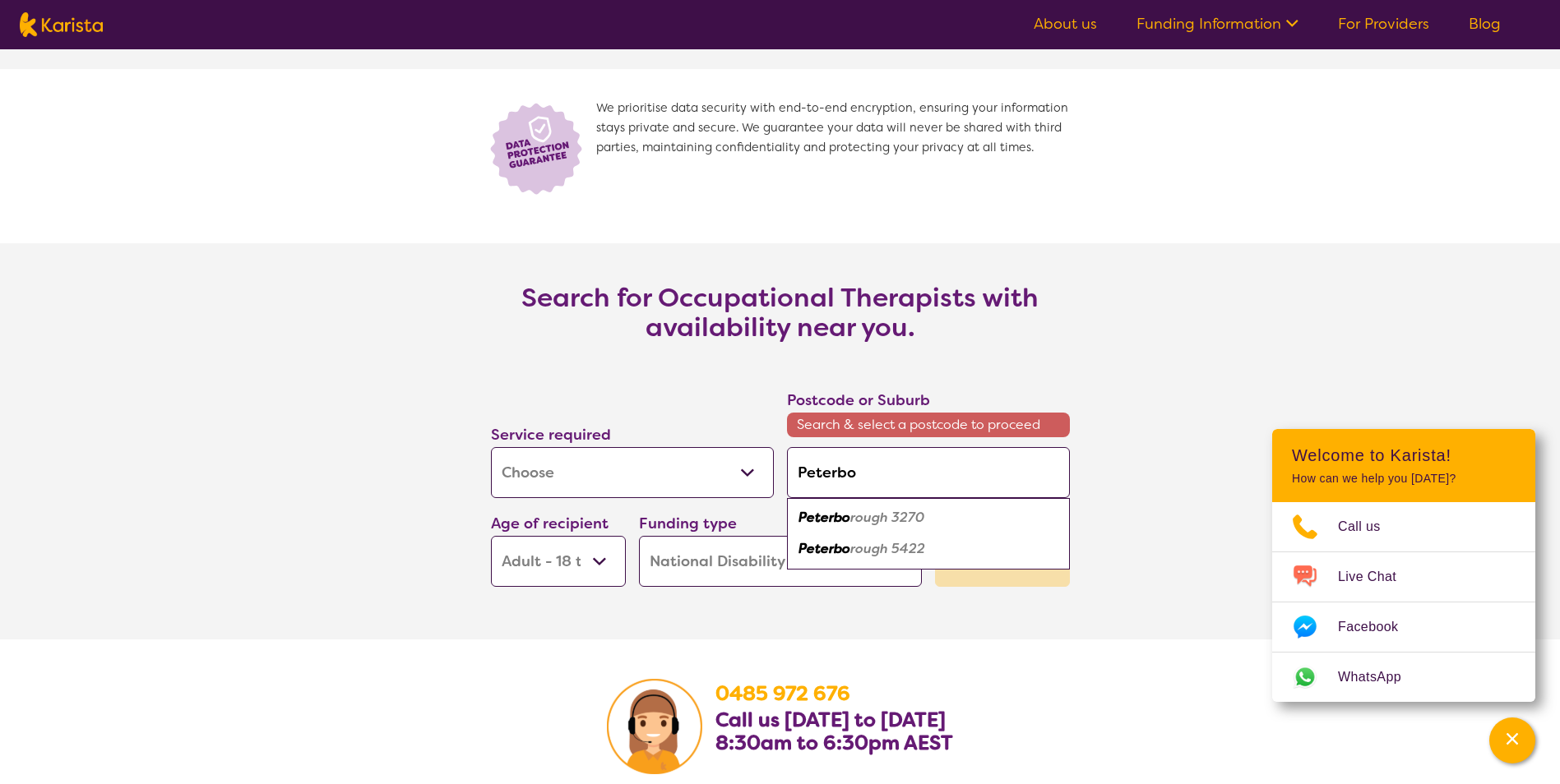
type input "Peterbor"
type input "Peterboro"
type input "Peterborou"
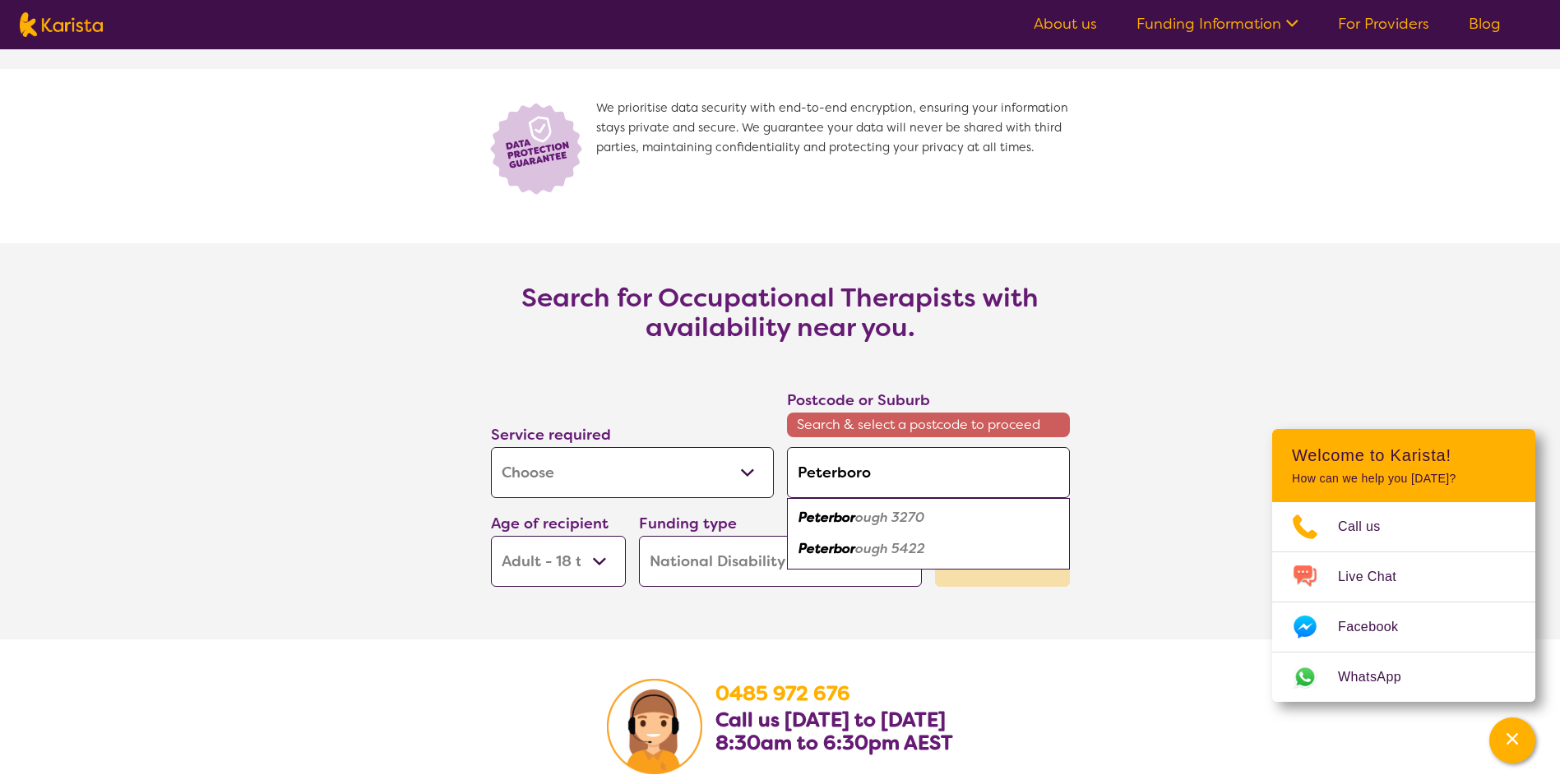
type input "Peterborou"
type input "Peterboroug"
type input "Peterborough"
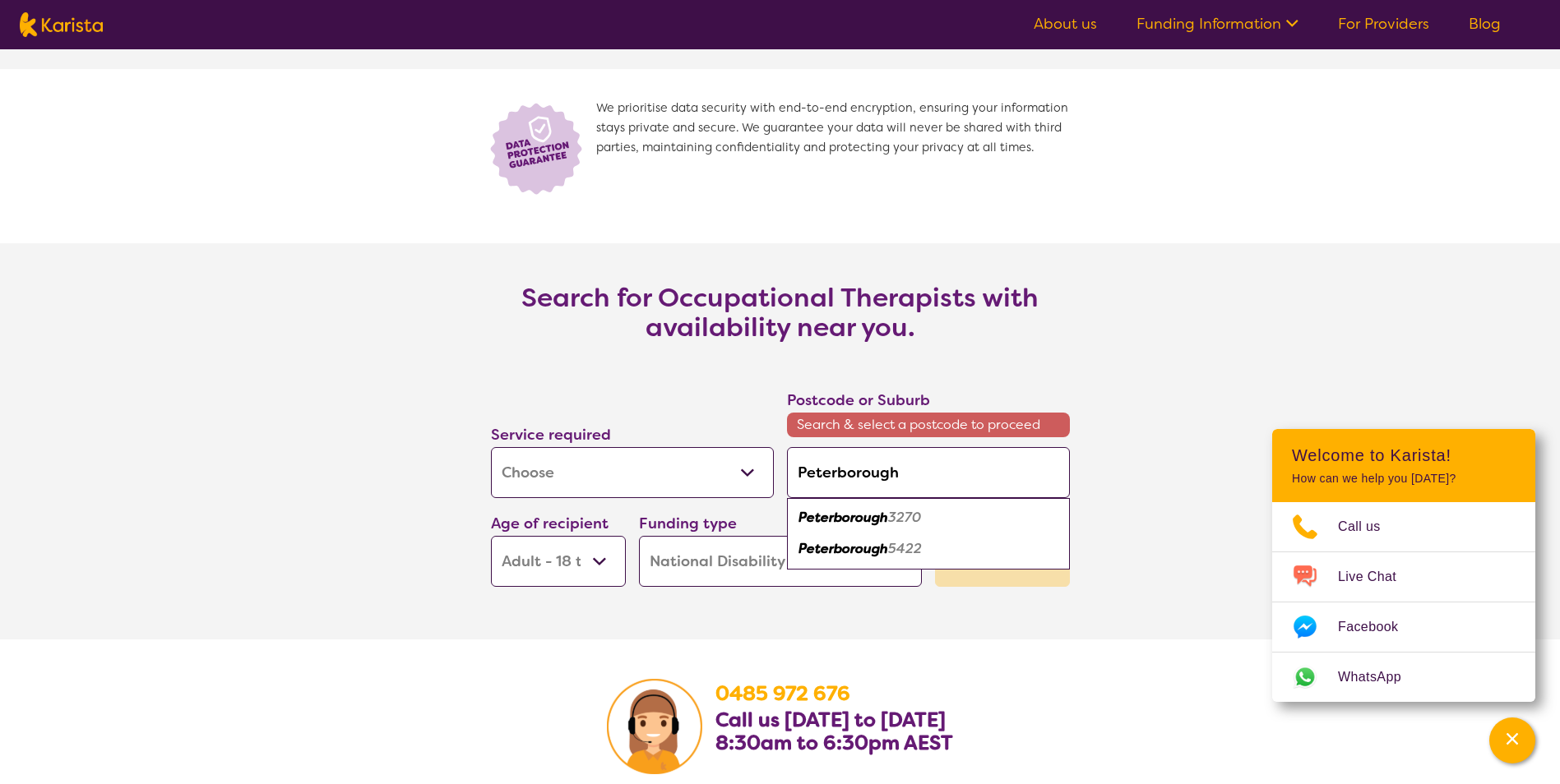
click at [904, 549] on em "5422" at bounding box center [905, 549] width 34 height 17
type input "5422"
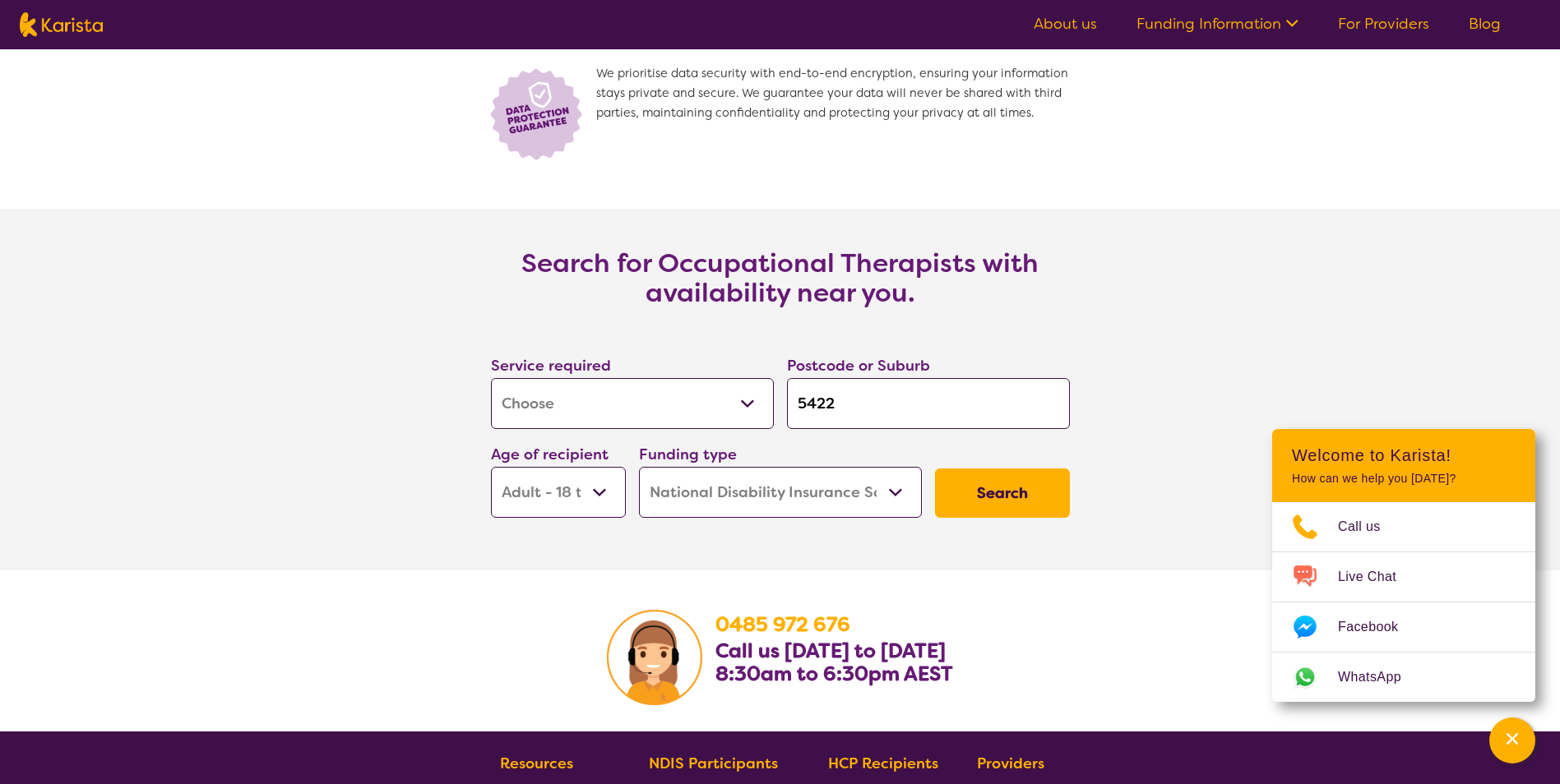
scroll to position [2185, 0]
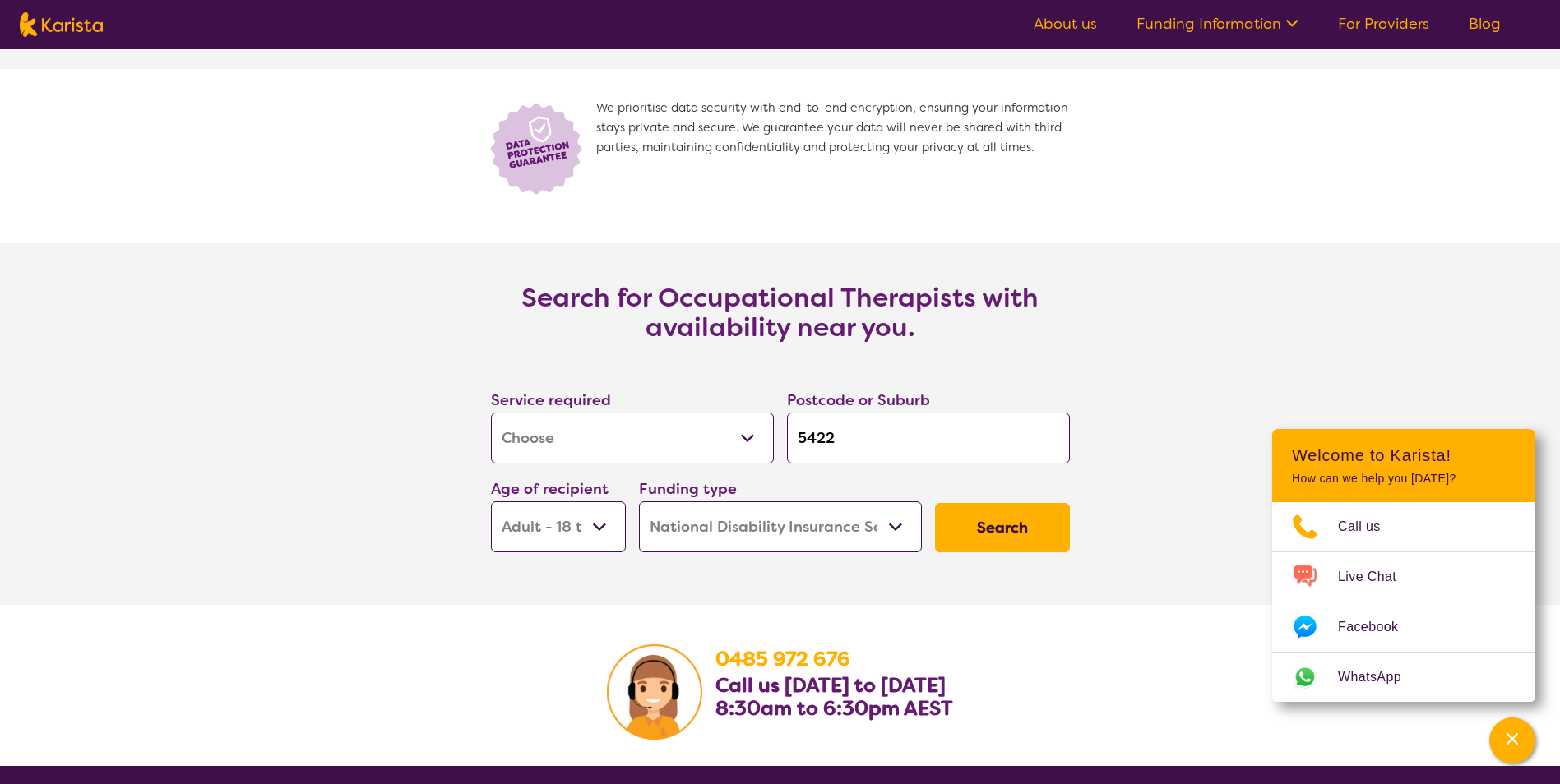
click at [1004, 541] on button "Search" at bounding box center [1002, 527] width 135 height 49
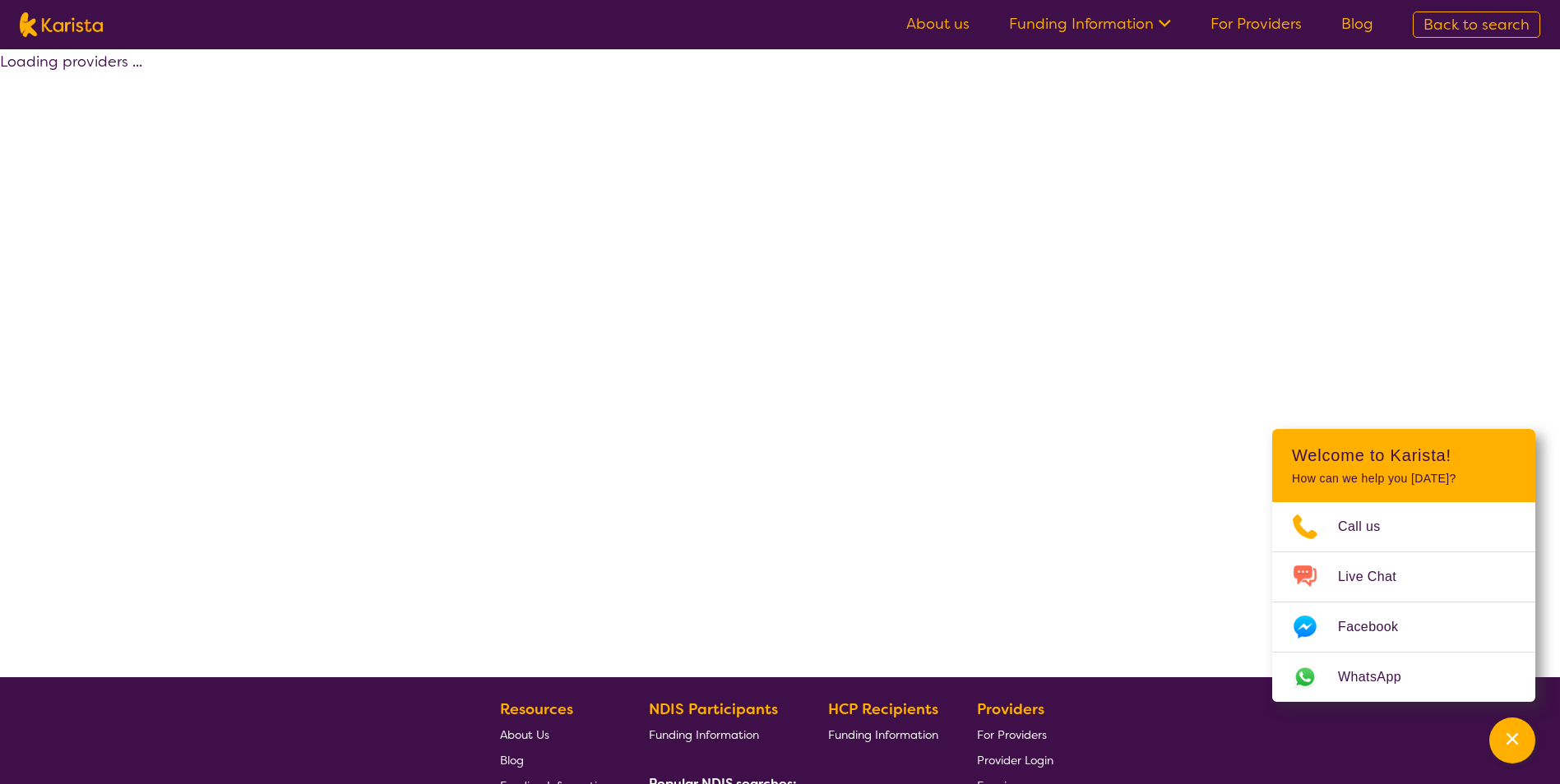
select select "by_score"
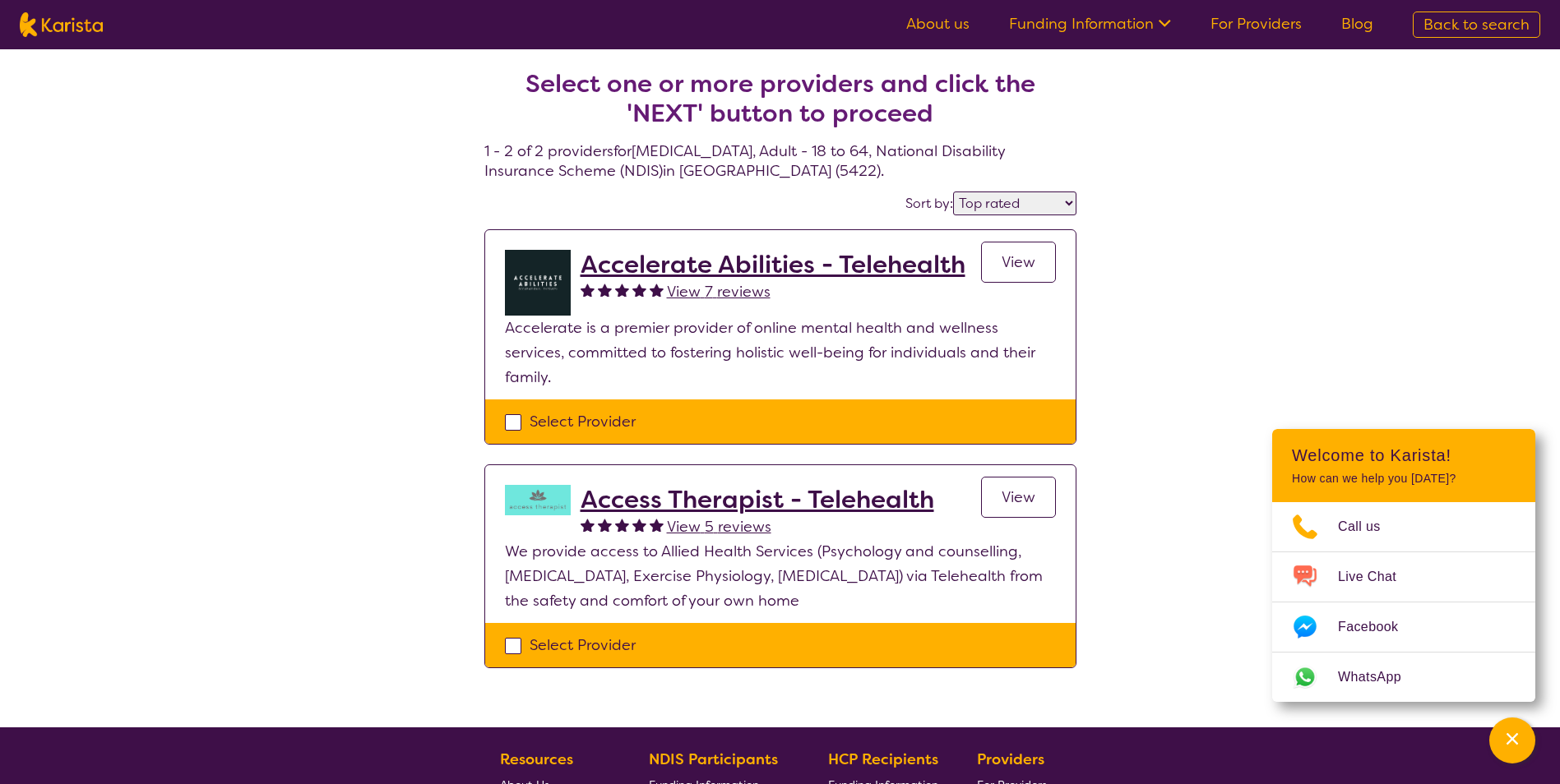
select select "[MEDICAL_DATA]"
select select "AD"
select select "NDIS"
select select "[MEDICAL_DATA]"
select select "AD"
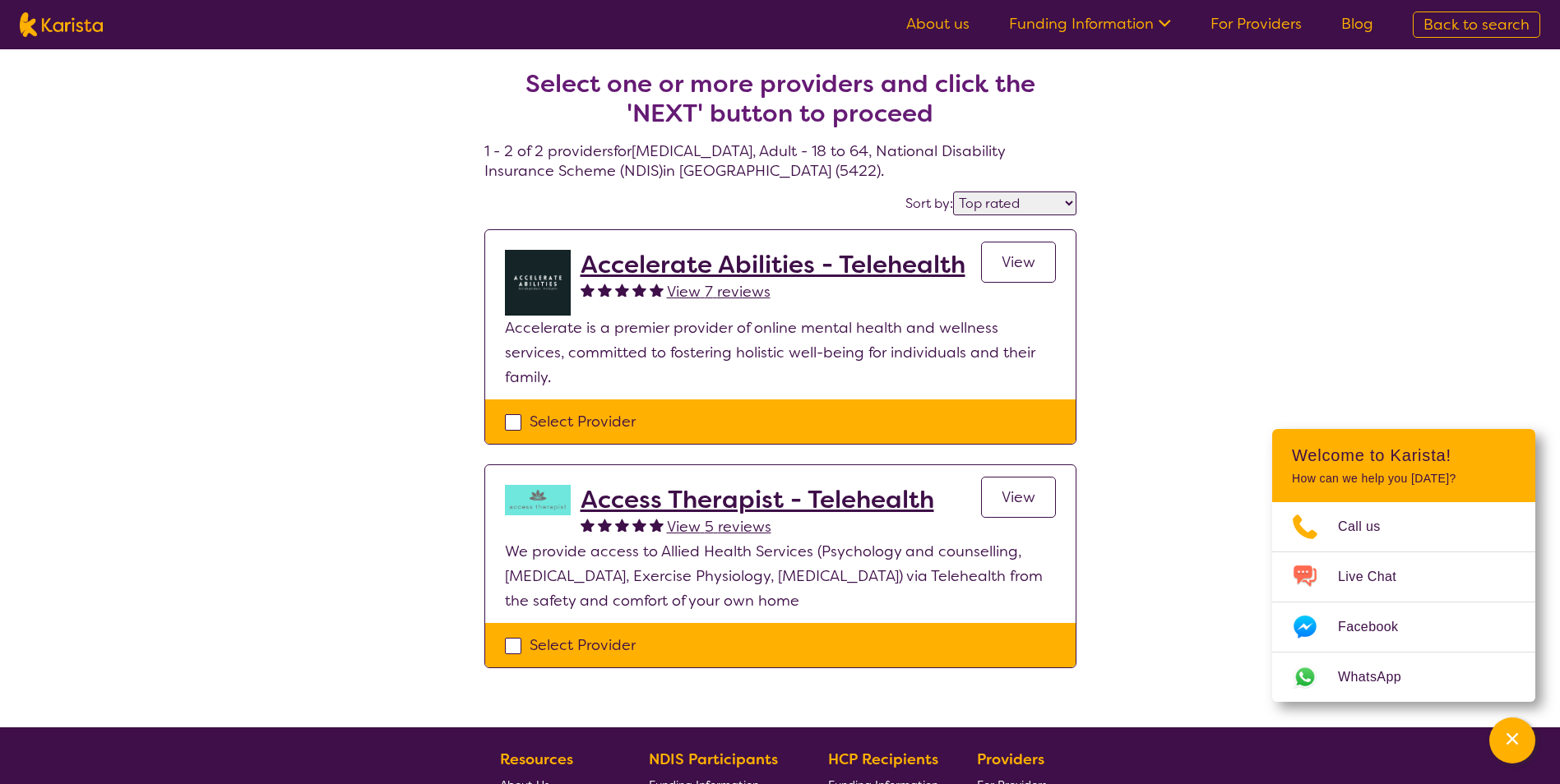
select select "NDIS"
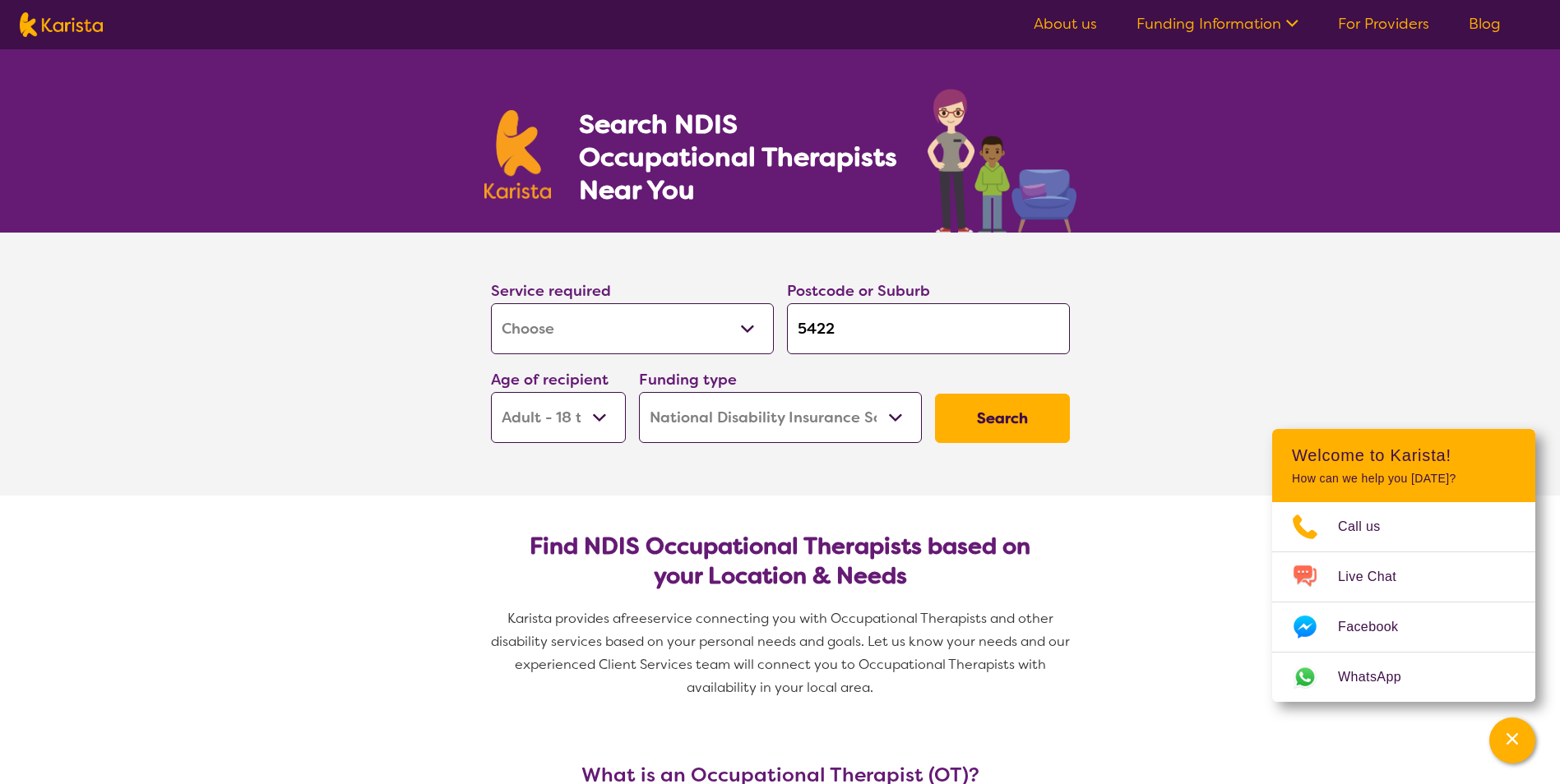
click at [903, 324] on input "5422" at bounding box center [928, 329] width 283 height 51
type input "542"
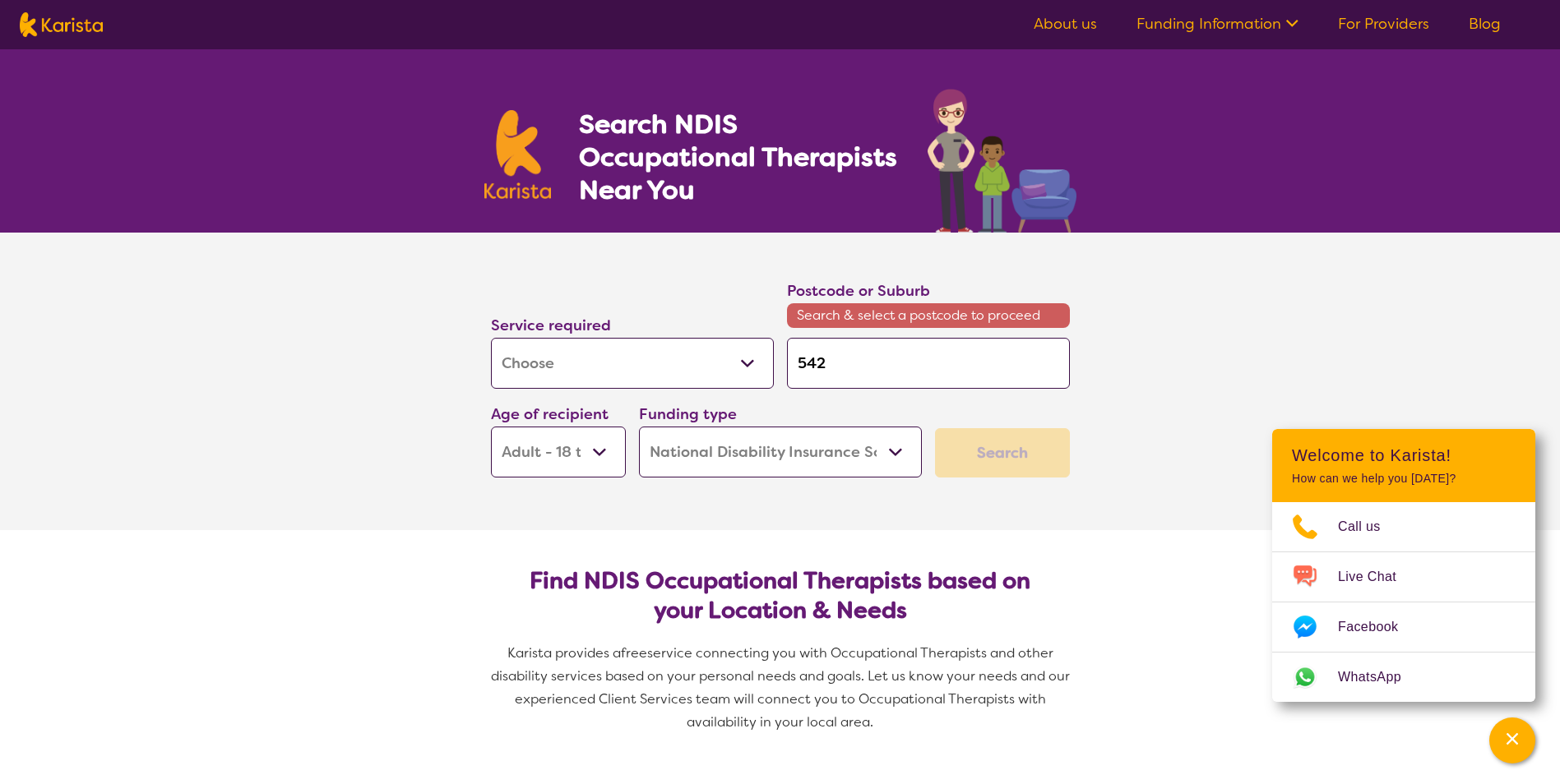
type input "54"
type input "5"
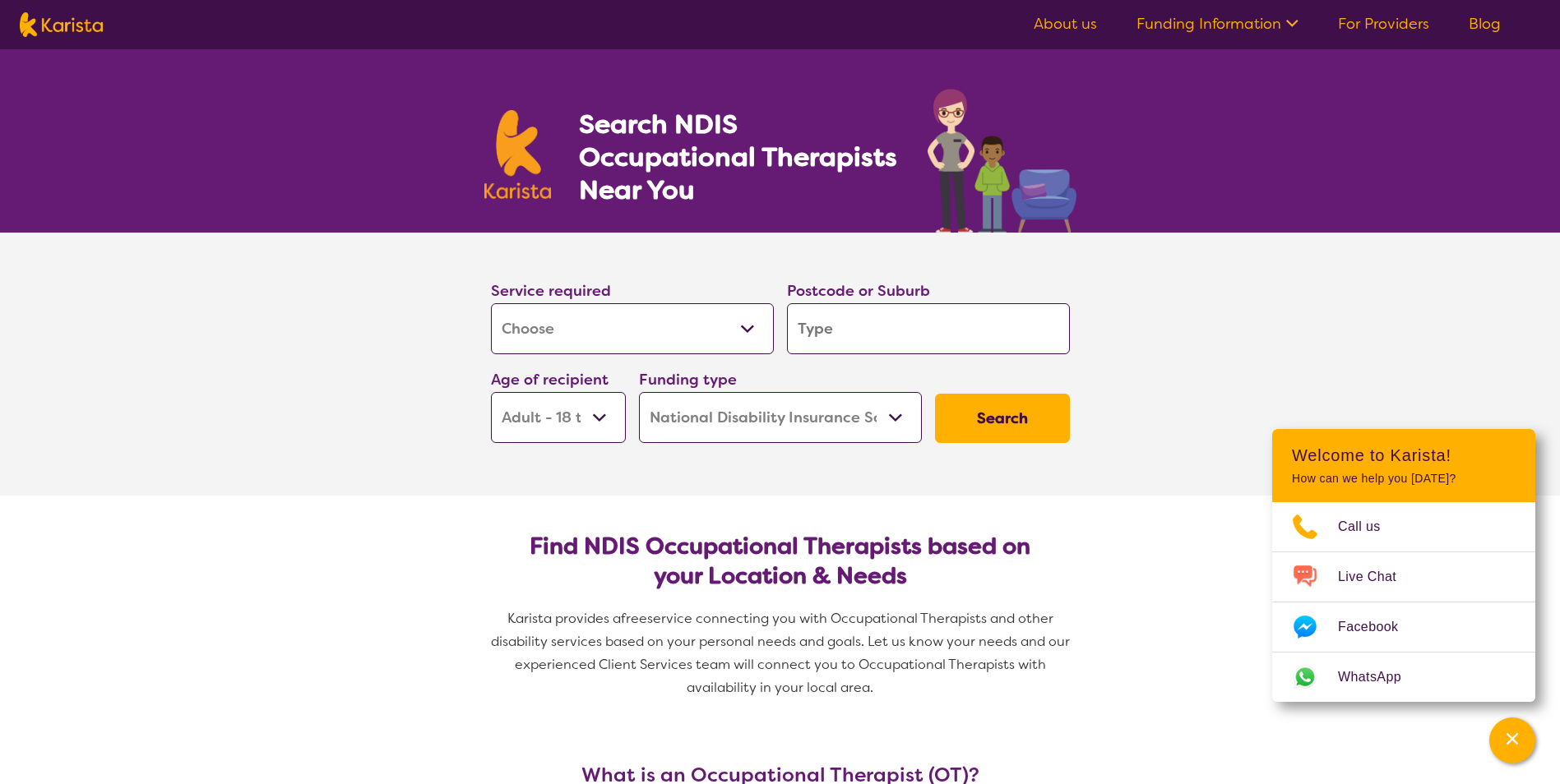
type input "P"
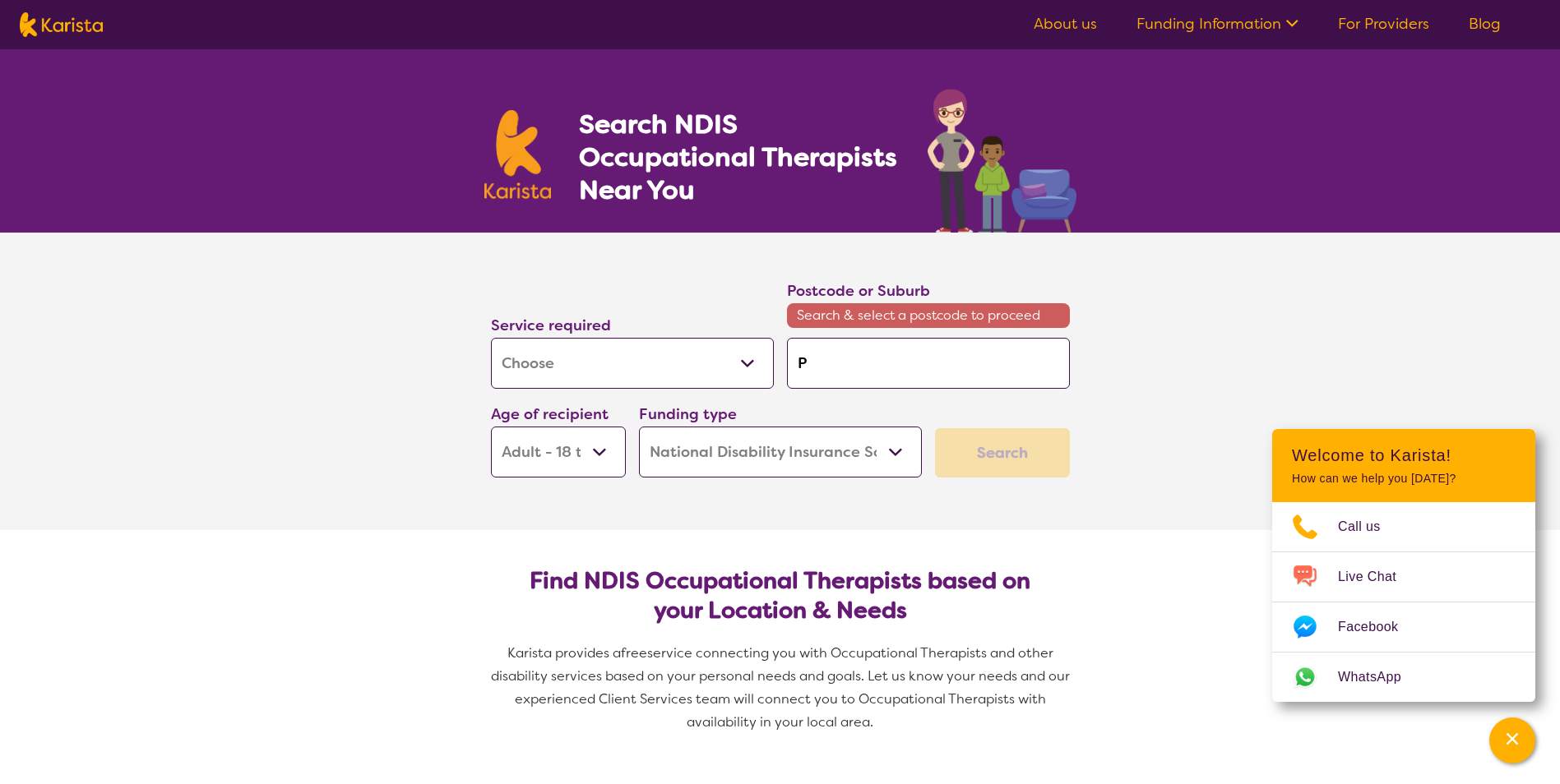
type input "Po"
type input "Por"
type input "Port"
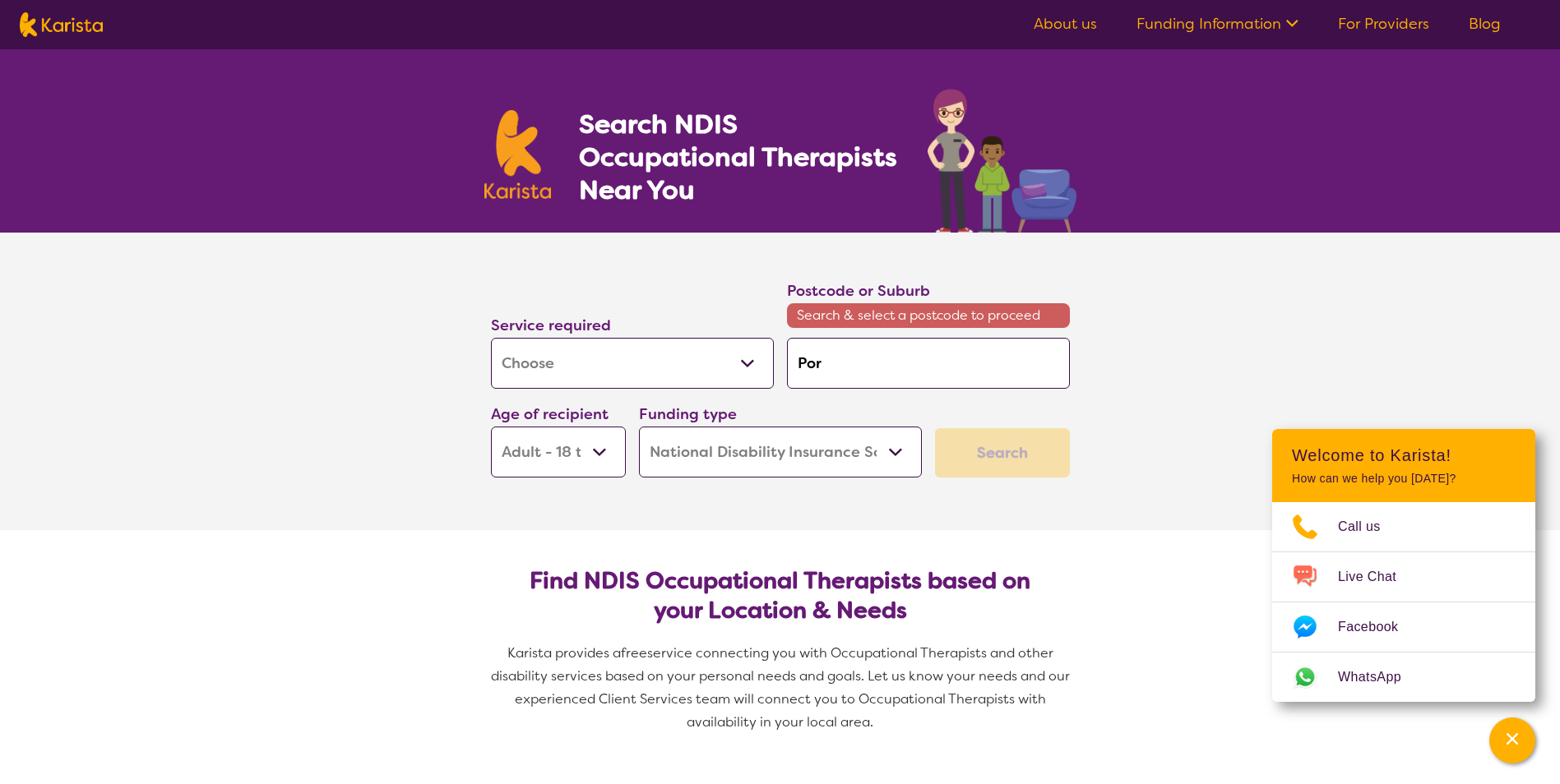
type input "Port"
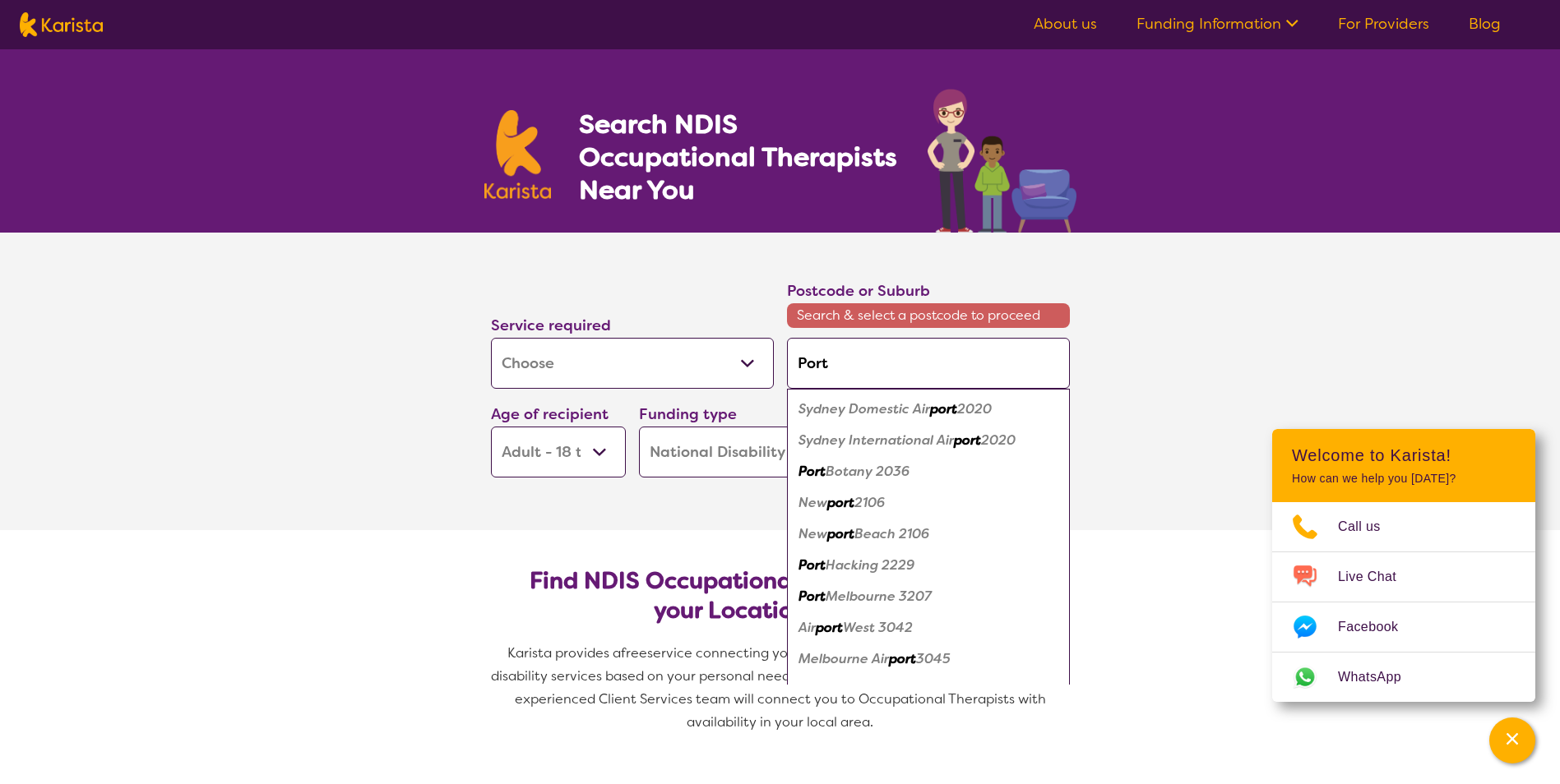
type input "Port P"
type input "Port Pe"
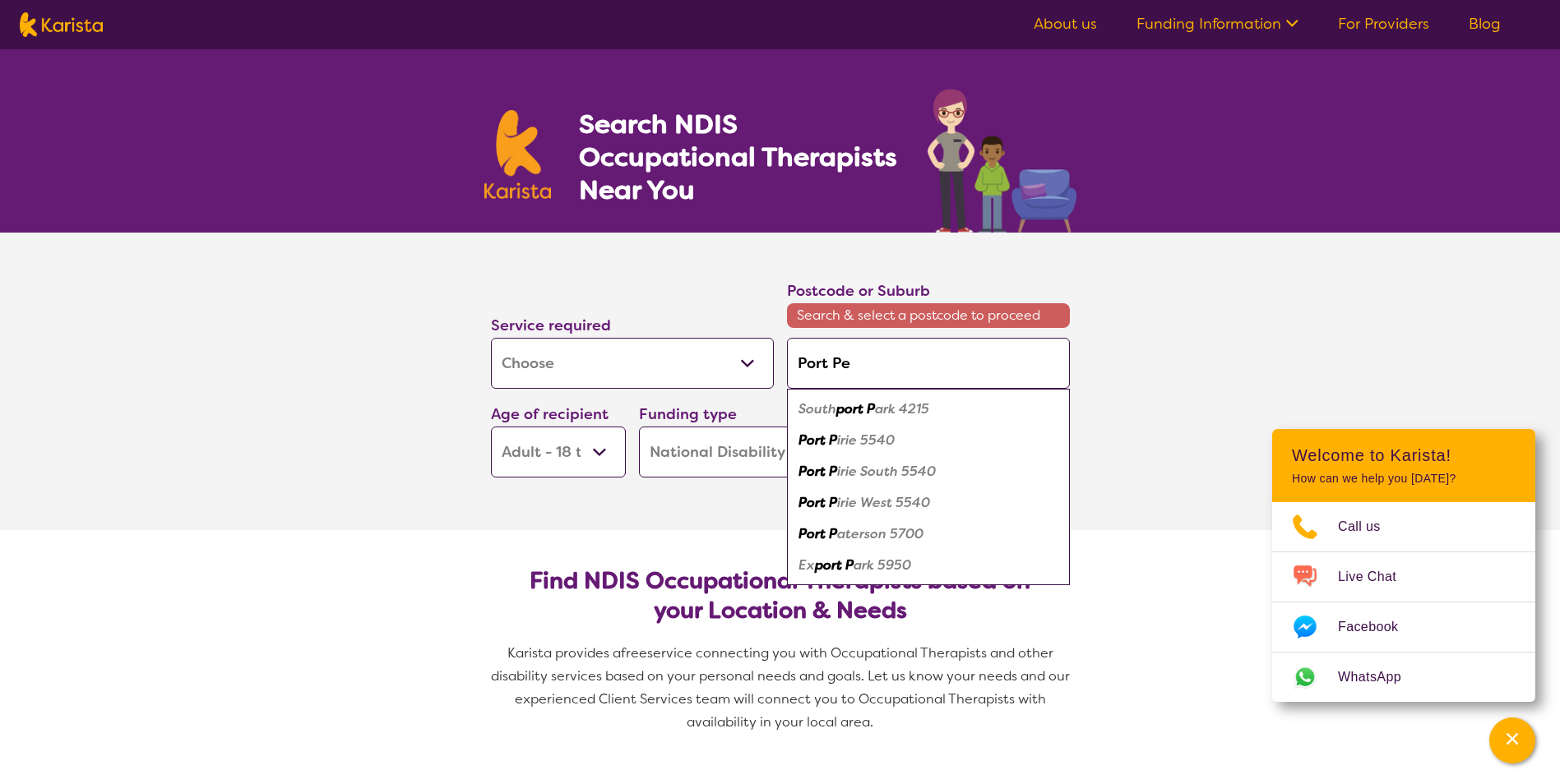
type input "Port Per"
type input "Port Perr"
type input "Port Perri"
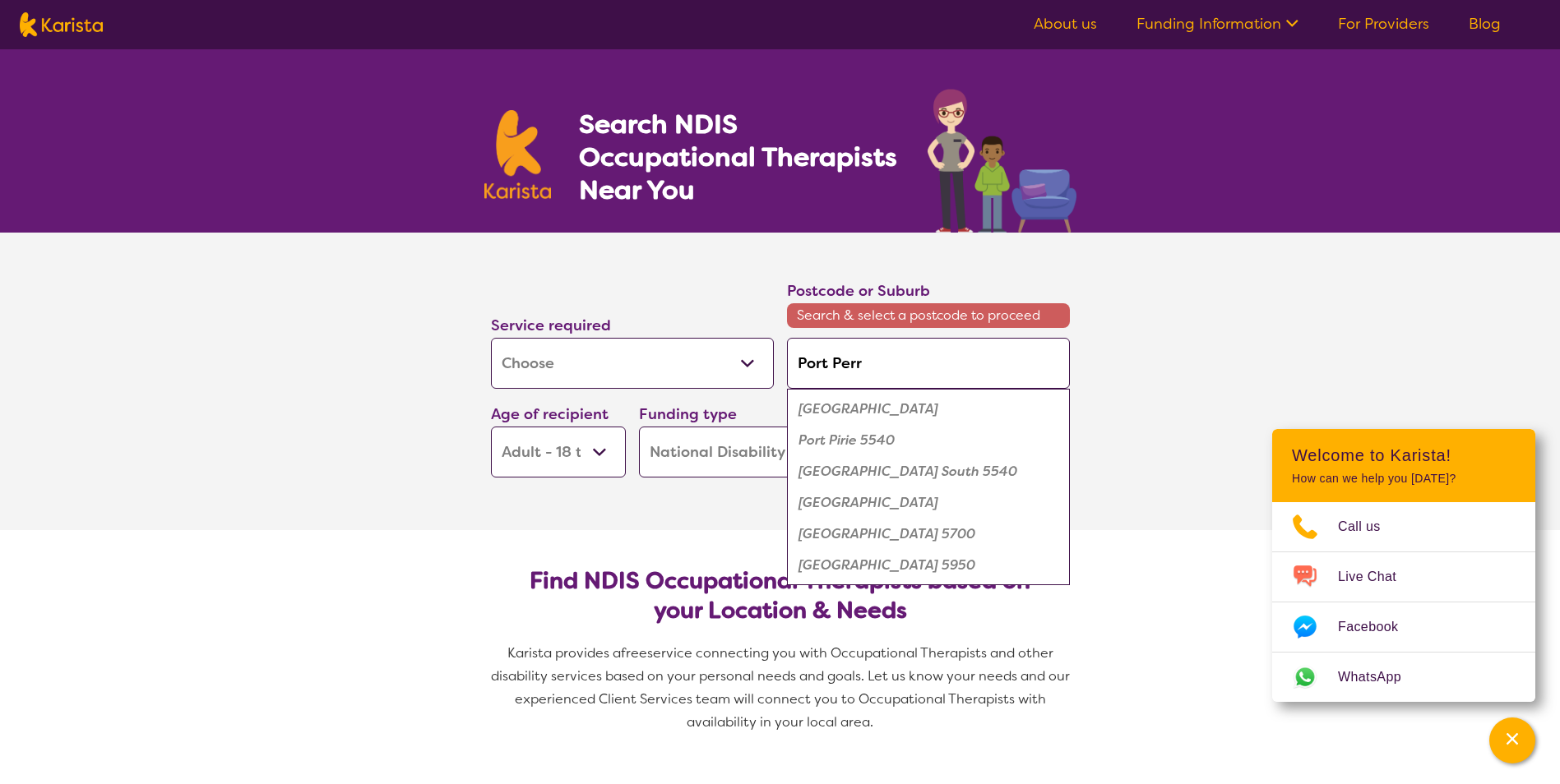
type input "Port Perri"
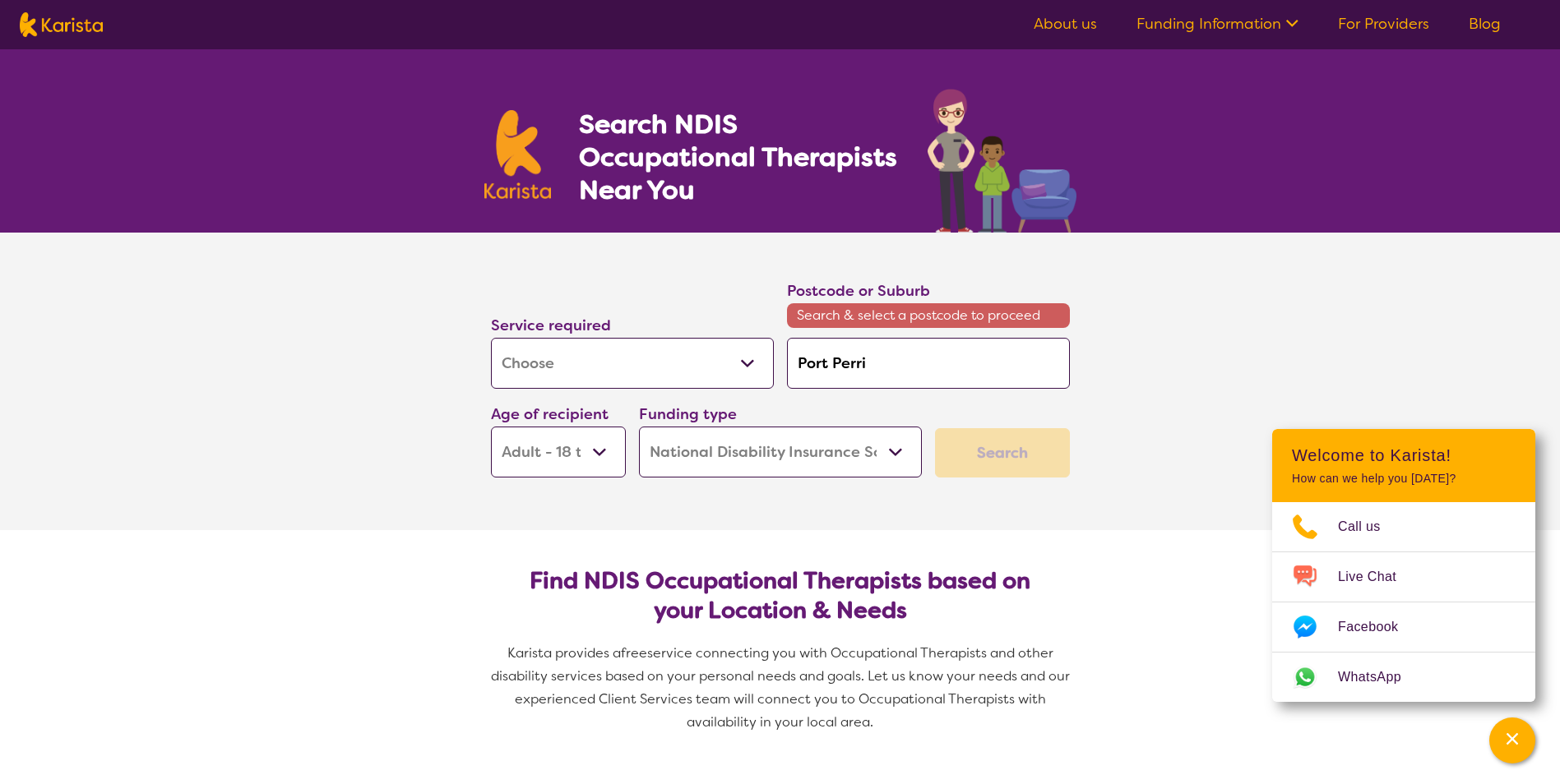
type input "Port Perri"
click at [901, 312] on span "Search & select a postcode to proceed" at bounding box center [928, 316] width 283 height 25
click at [873, 363] on input "Port Perri" at bounding box center [928, 363] width 283 height 51
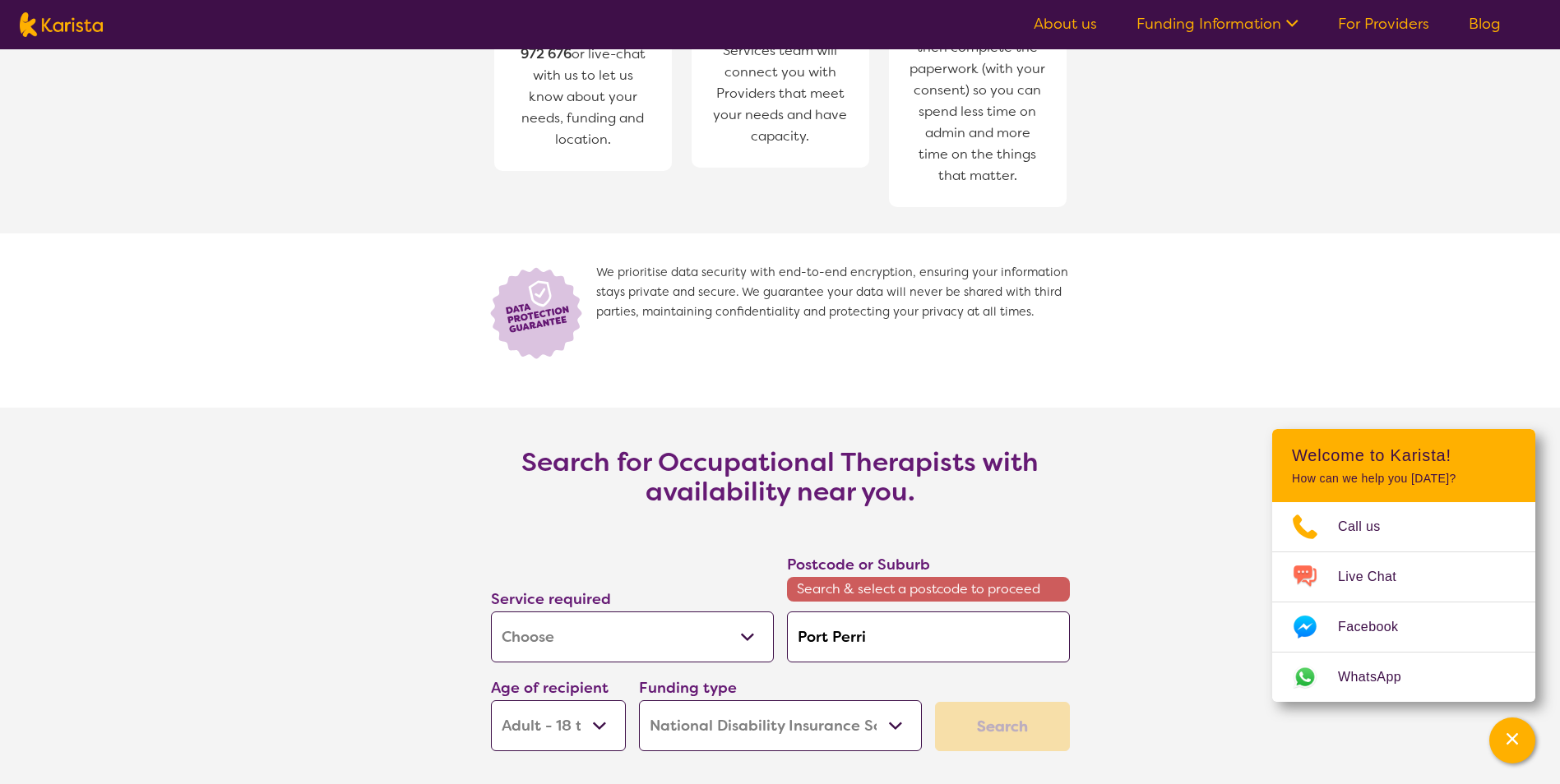
scroll to position [2384, 0]
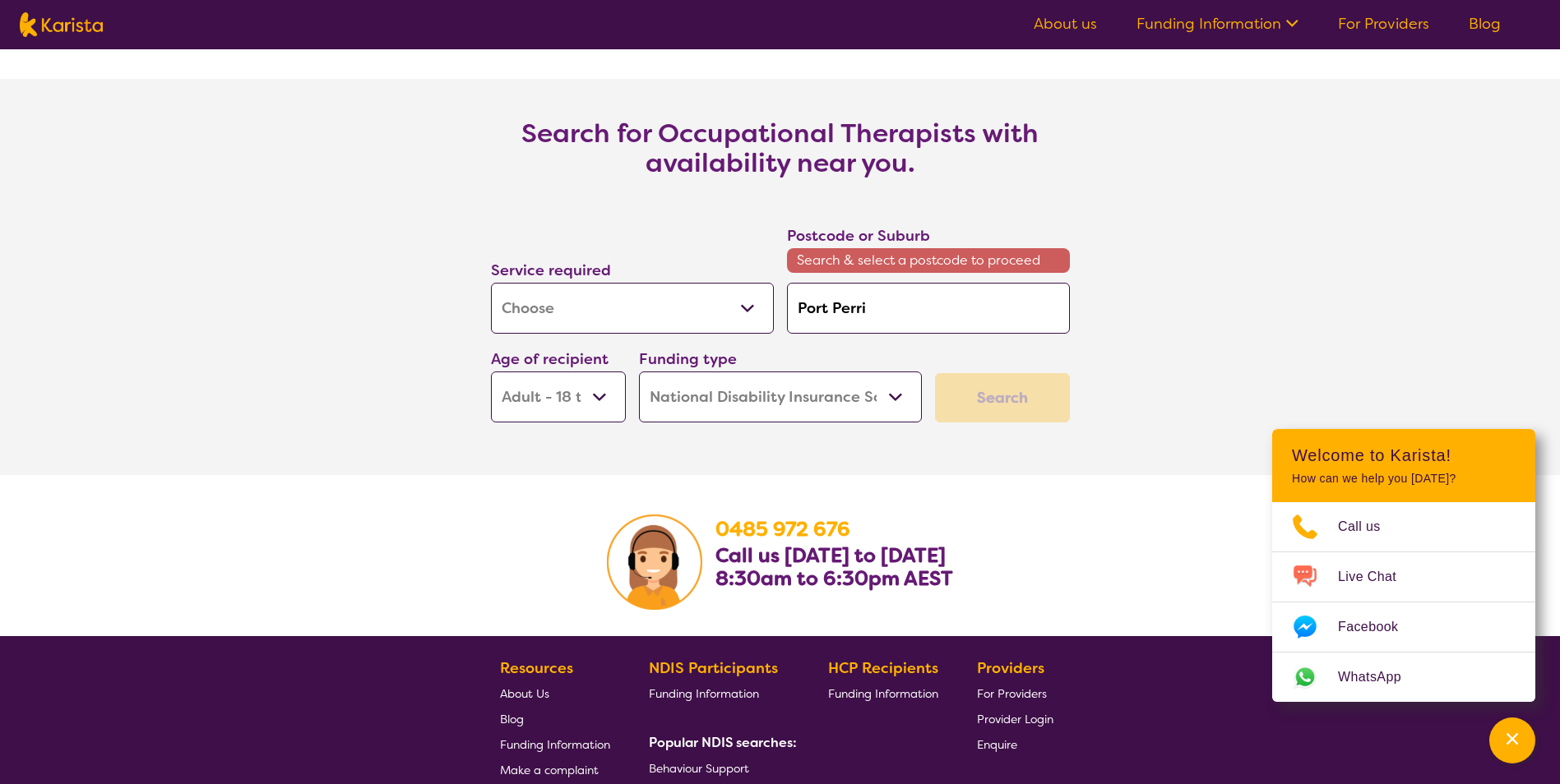
click at [899, 398] on select "Home Care Package (HCP) National Disability Insurance Scheme (NDIS) I don't know" at bounding box center [780, 396] width 283 height 51
click at [639, 371] on select "Home Care Package (HCP) National Disability Insurance Scheme (NDIS) I don't know" at bounding box center [780, 396] width 283 height 51
